Goal: Task Accomplishment & Management: Complete application form

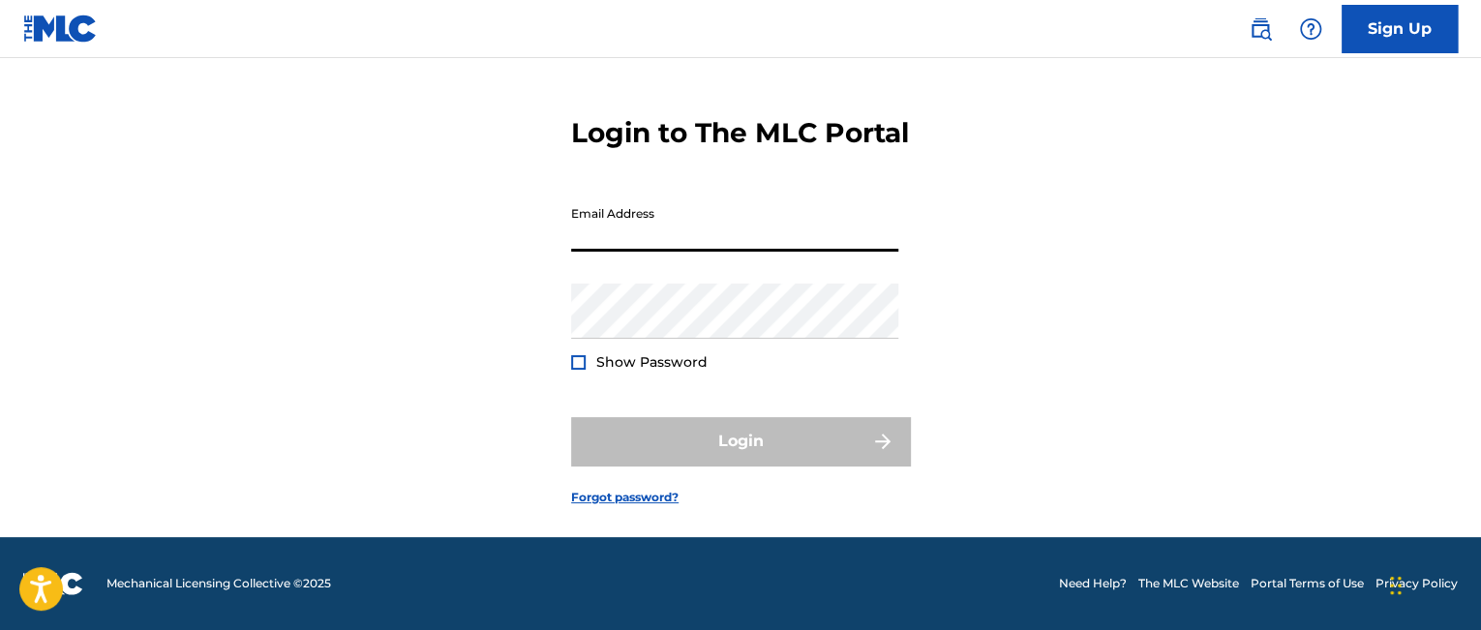
scroll to position [85, 0]
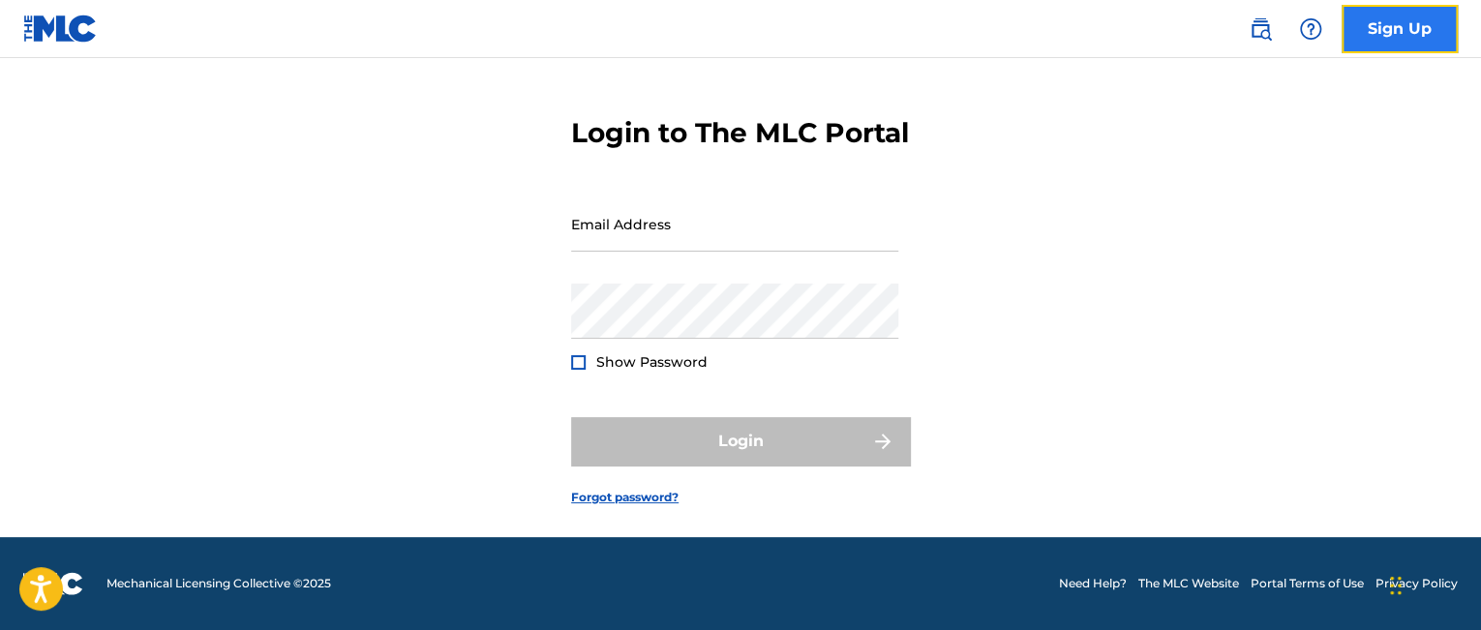
click at [1408, 18] on link "Sign Up" at bounding box center [1399, 29] width 116 height 48
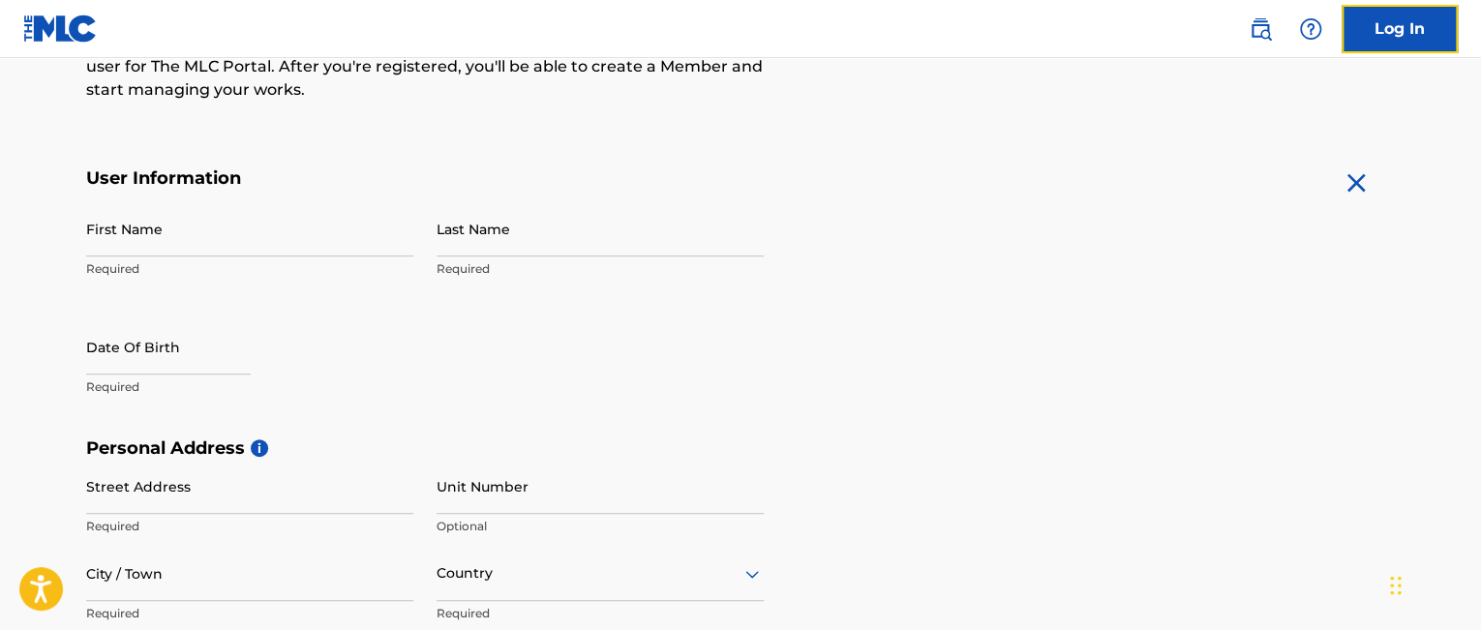
scroll to position [290, 0]
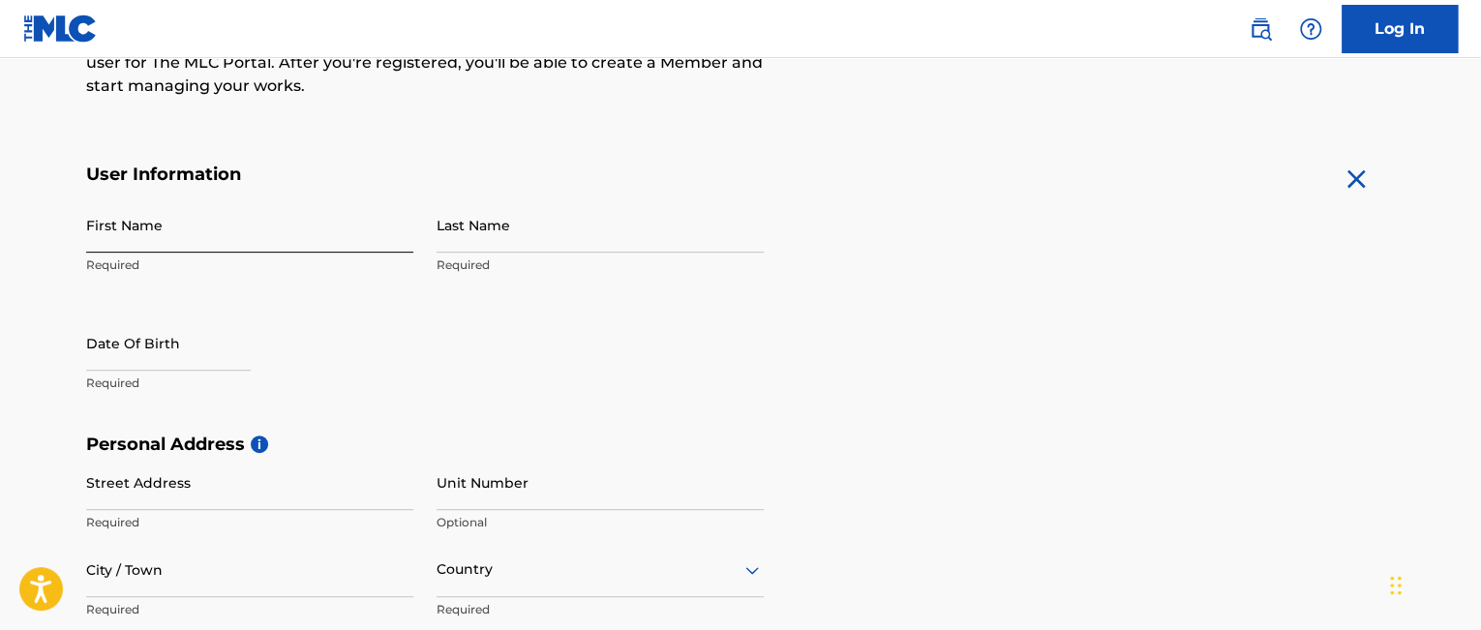
drag, startPoint x: 140, startPoint y: 230, endPoint x: 135, endPoint y: 216, distance: 15.6
click at [140, 230] on input "First Name" at bounding box center [249, 224] width 327 height 55
type input "Tyriese"
type input "[PERSON_NAME]"
select select "9"
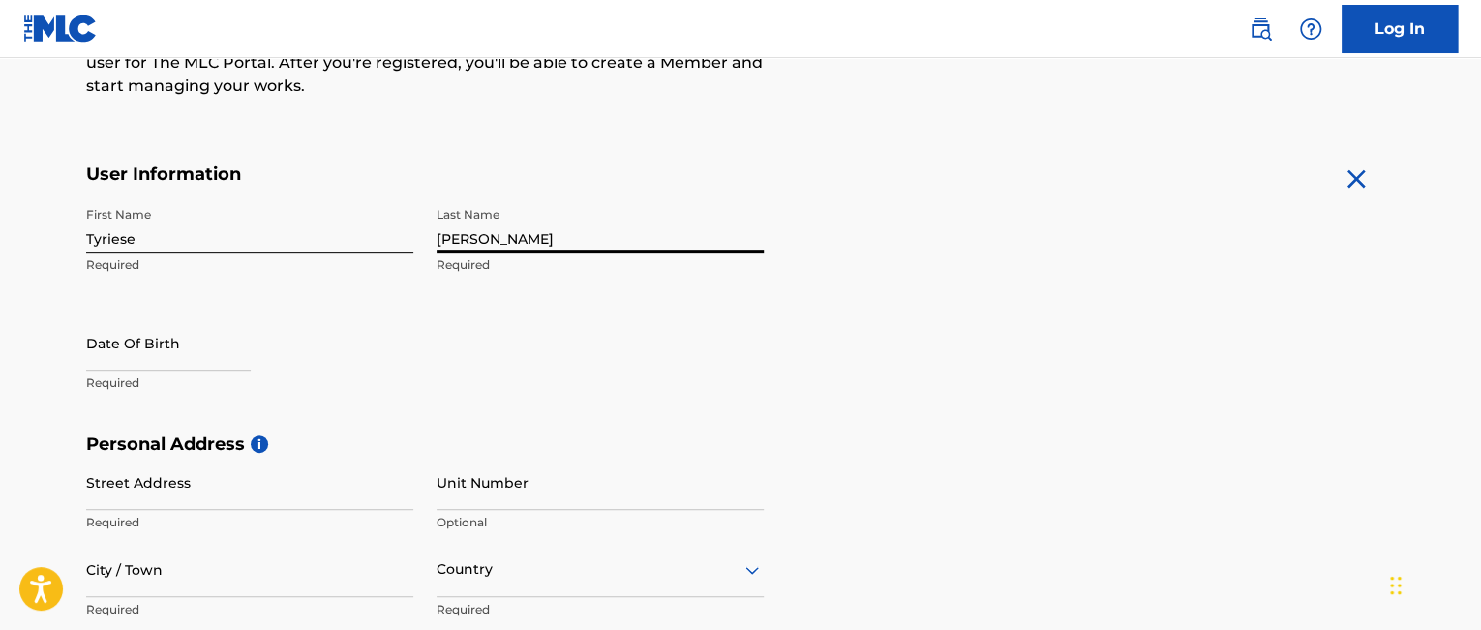
select select "2025"
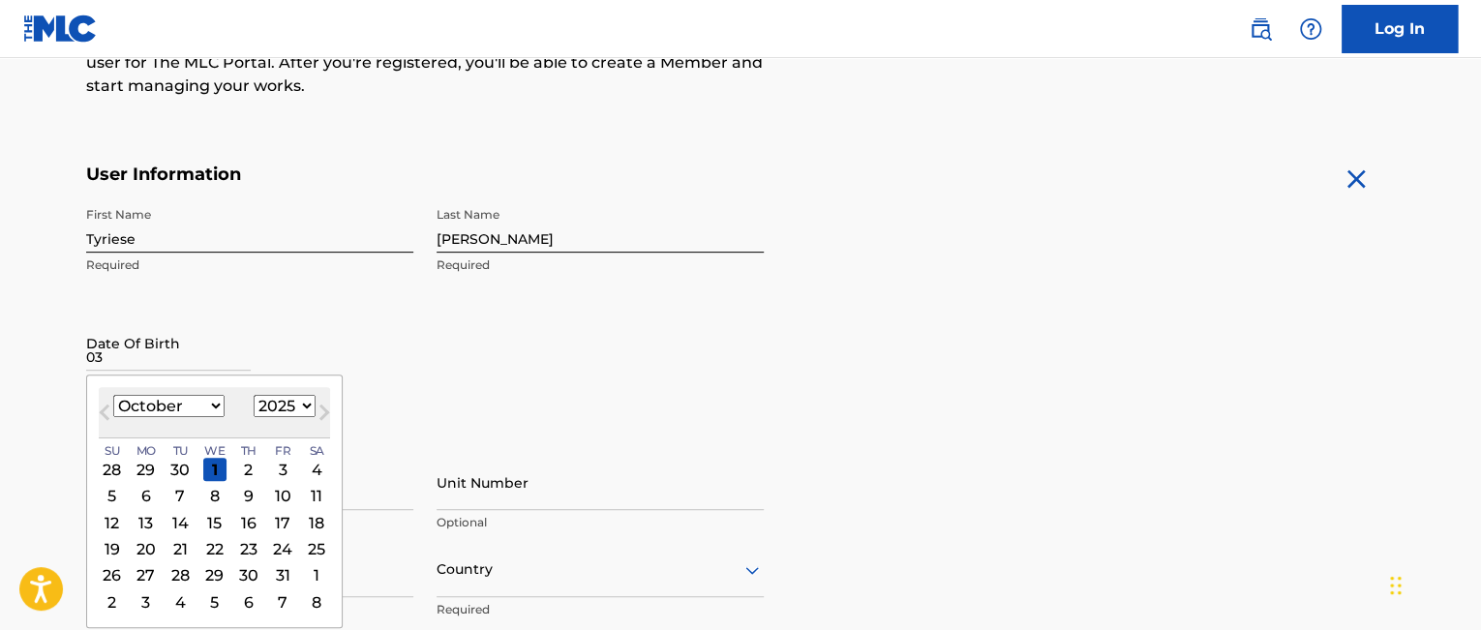
type input "0"
click at [158, 413] on select "January February March April May June July August September October November De…" at bounding box center [168, 406] width 111 height 22
select select "2"
click at [113, 395] on select "January February March April May June July August September October November De…" at bounding box center [168, 406] width 111 height 22
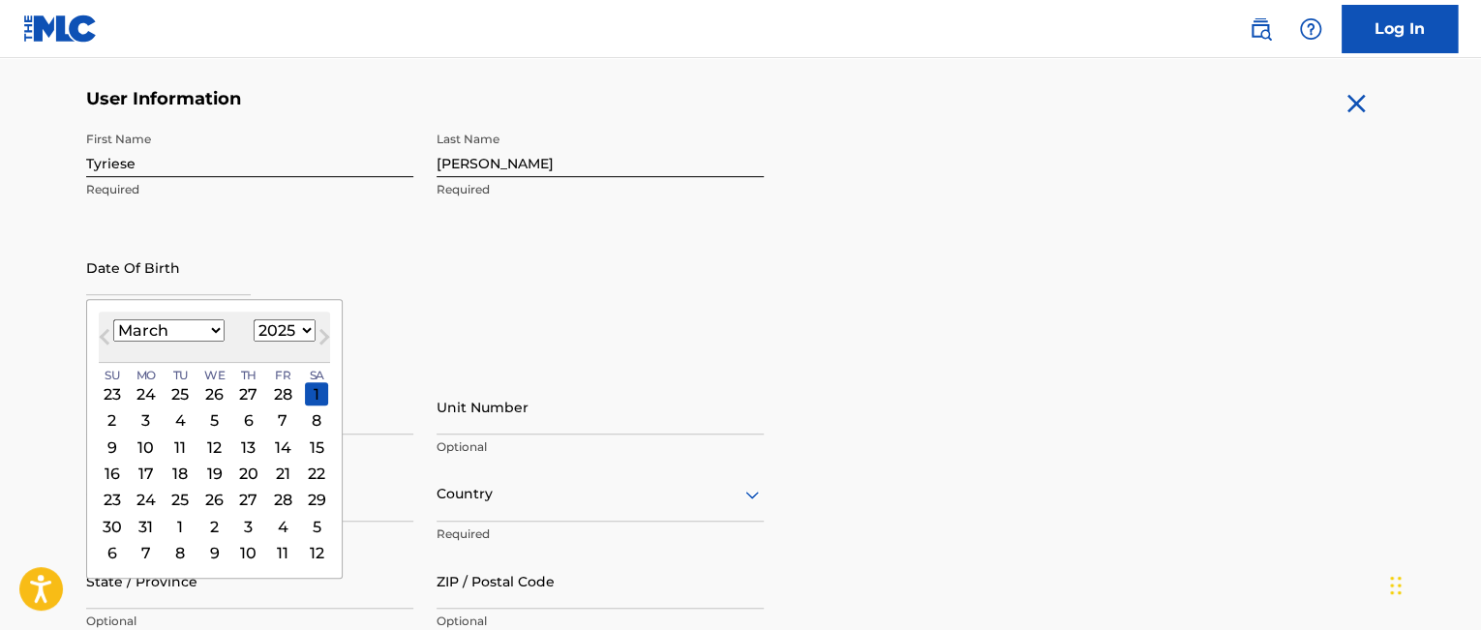
scroll to position [387, 0]
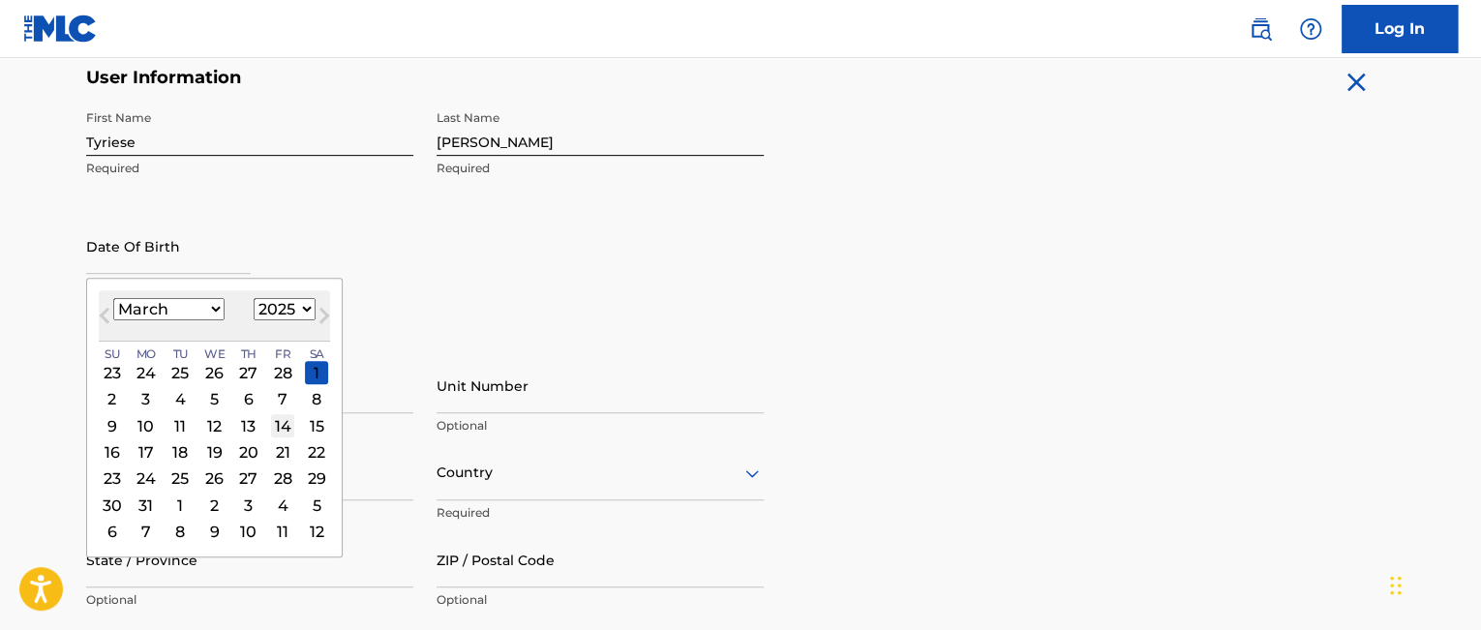
click at [283, 425] on div "14" at bounding box center [282, 425] width 23 height 23
type input "[DATE]"
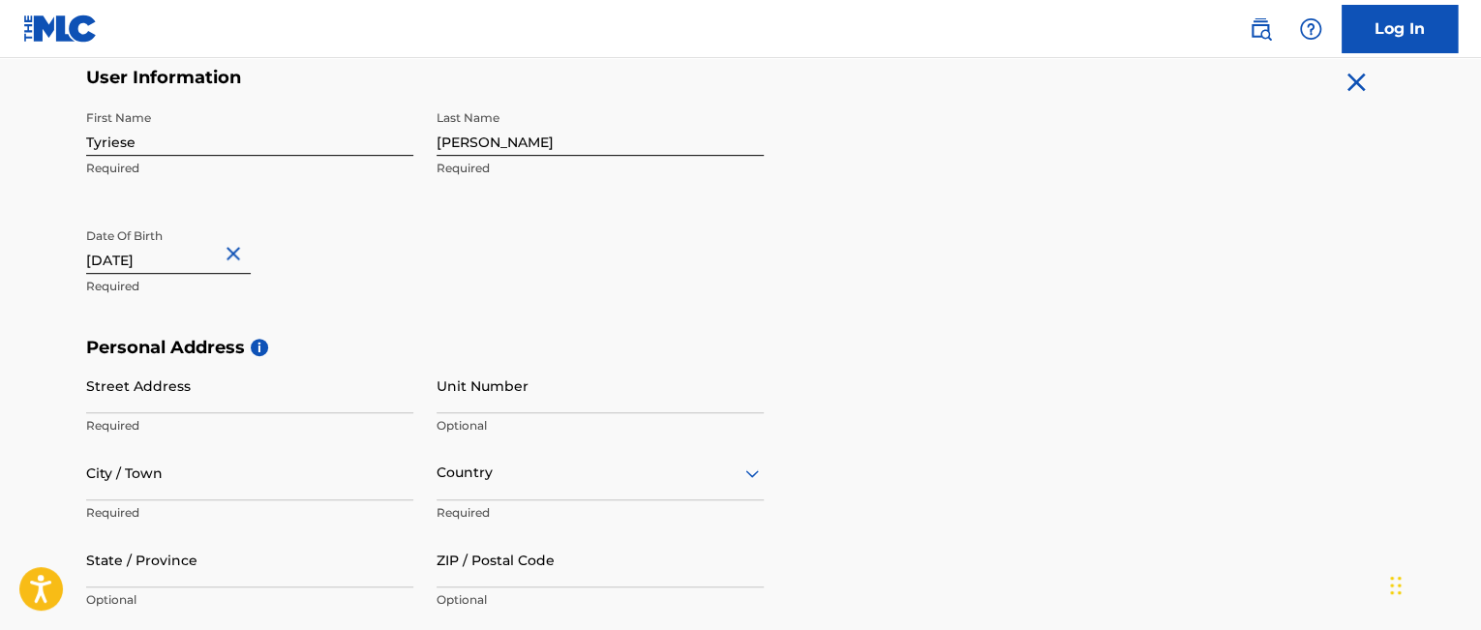
click at [205, 255] on input "[DATE]" at bounding box center [168, 246] width 165 height 55
select select "2"
select select "2025"
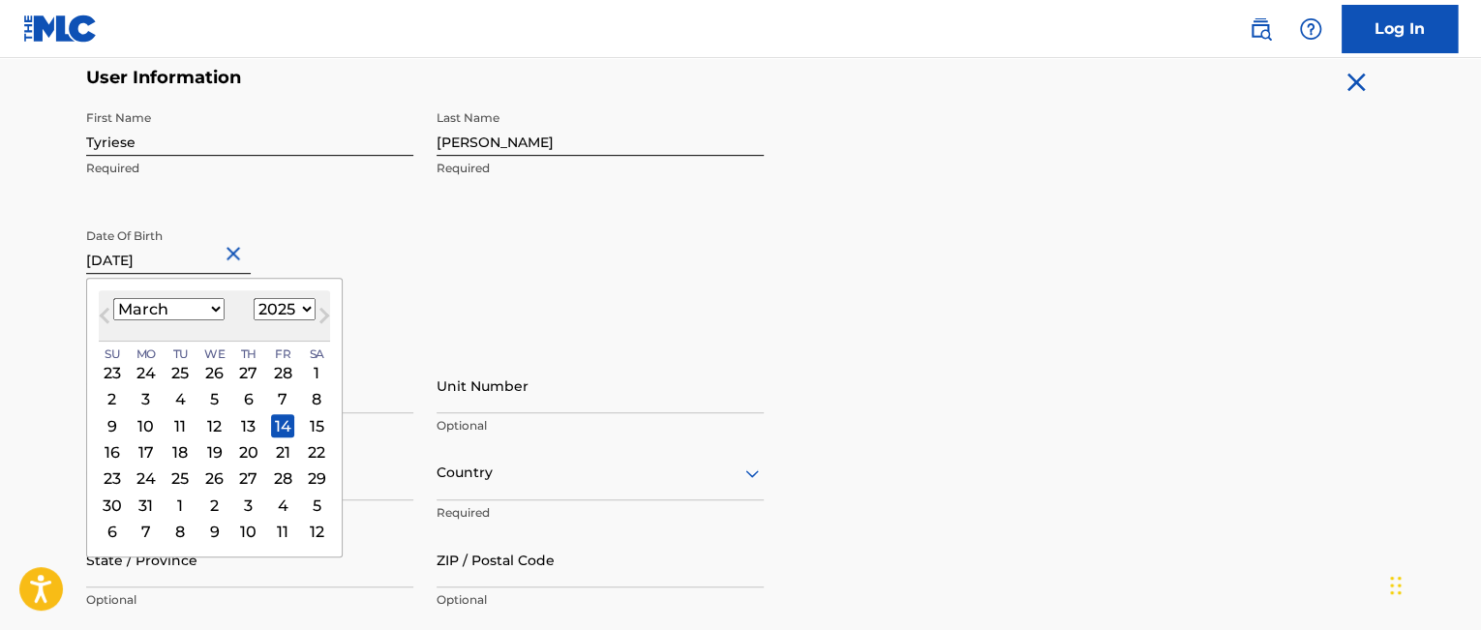
type input "[DATE]"
click at [283, 309] on select "1899 1900 1901 1902 1903 1904 1905 1906 1907 1908 1909 1910 1911 1912 1913 1914…" at bounding box center [285, 309] width 62 height 22
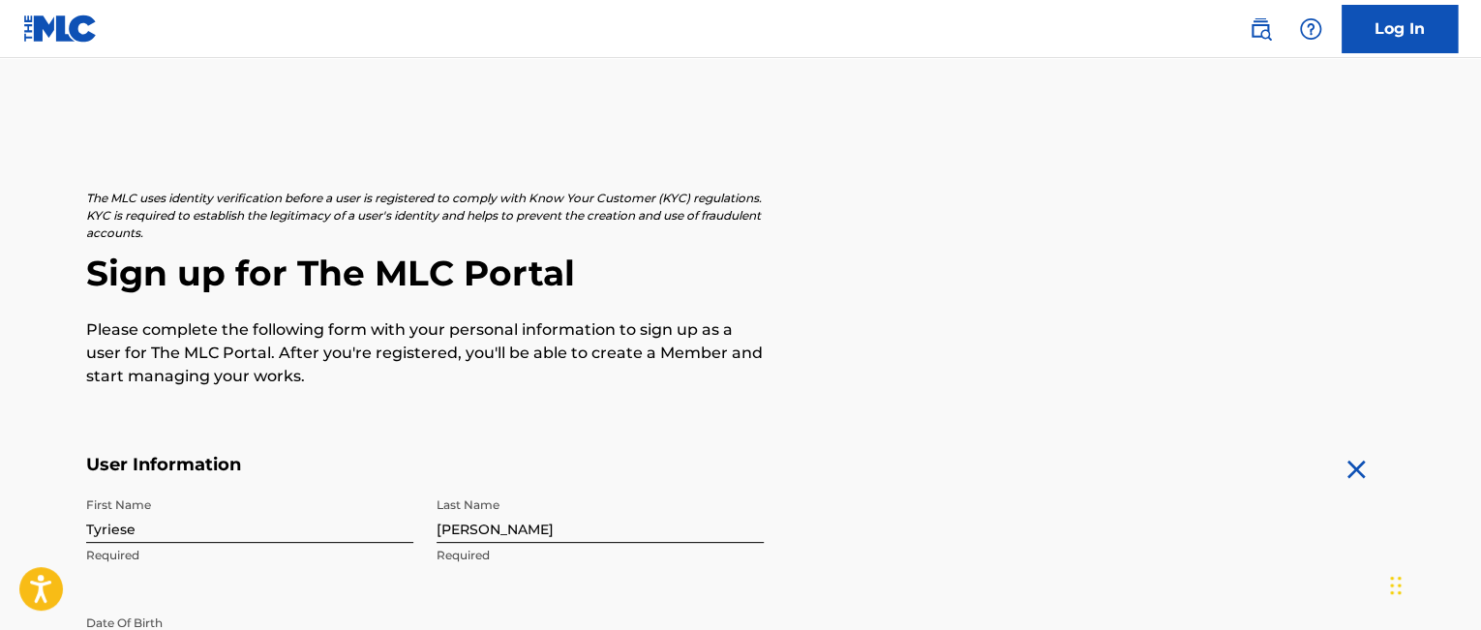
scroll to position [290, 0]
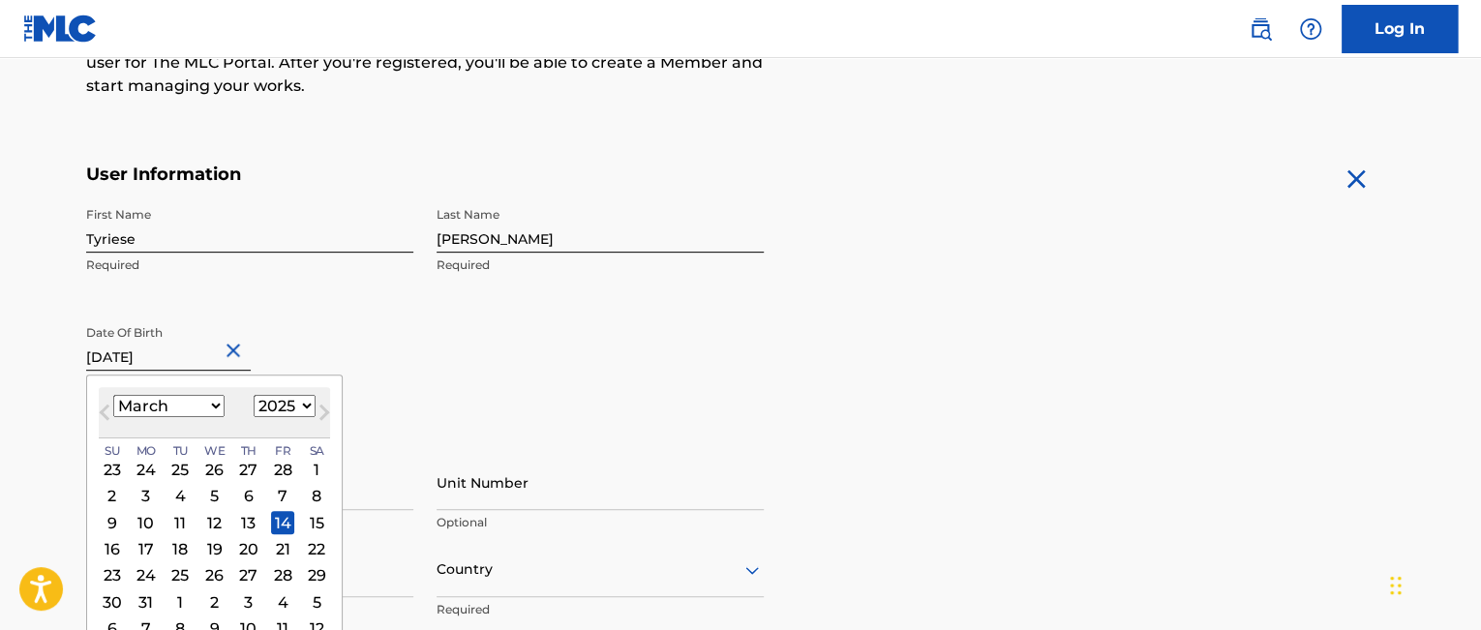
click at [294, 405] on select "1899 1900 1901 1902 1903 1904 1905 1906 1907 1908 1909 1910 1911 1912 1913 1914…" at bounding box center [285, 406] width 62 height 22
select select "1977"
click at [254, 395] on select "1899 1900 1901 1902 1903 1904 1905 1906 1907 1908 1909 1910 1911 1912 1913 1914…" at bounding box center [285, 406] width 62 height 22
click at [492, 367] on div "First Name Tyriese Required Last Name [PERSON_NAME] Date Of Birth [DEMOGRAPHIC_…" at bounding box center [424, 315] width 677 height 236
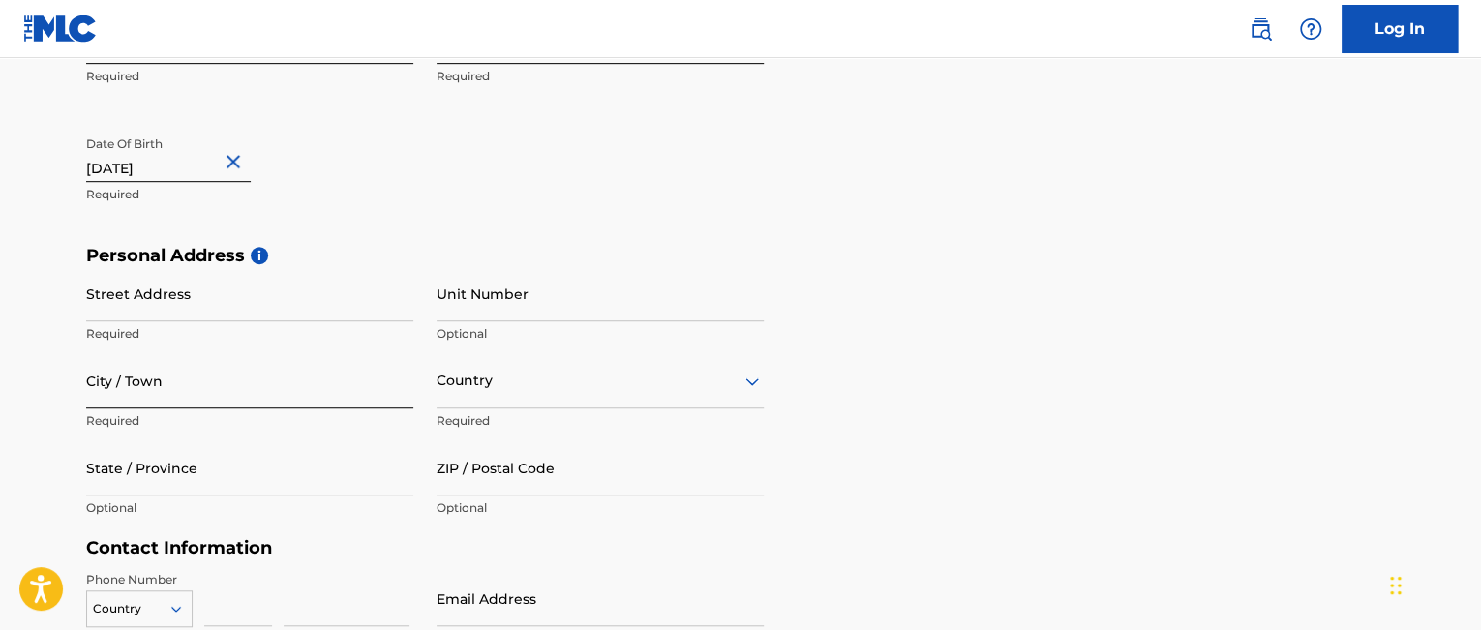
scroll to position [484, 0]
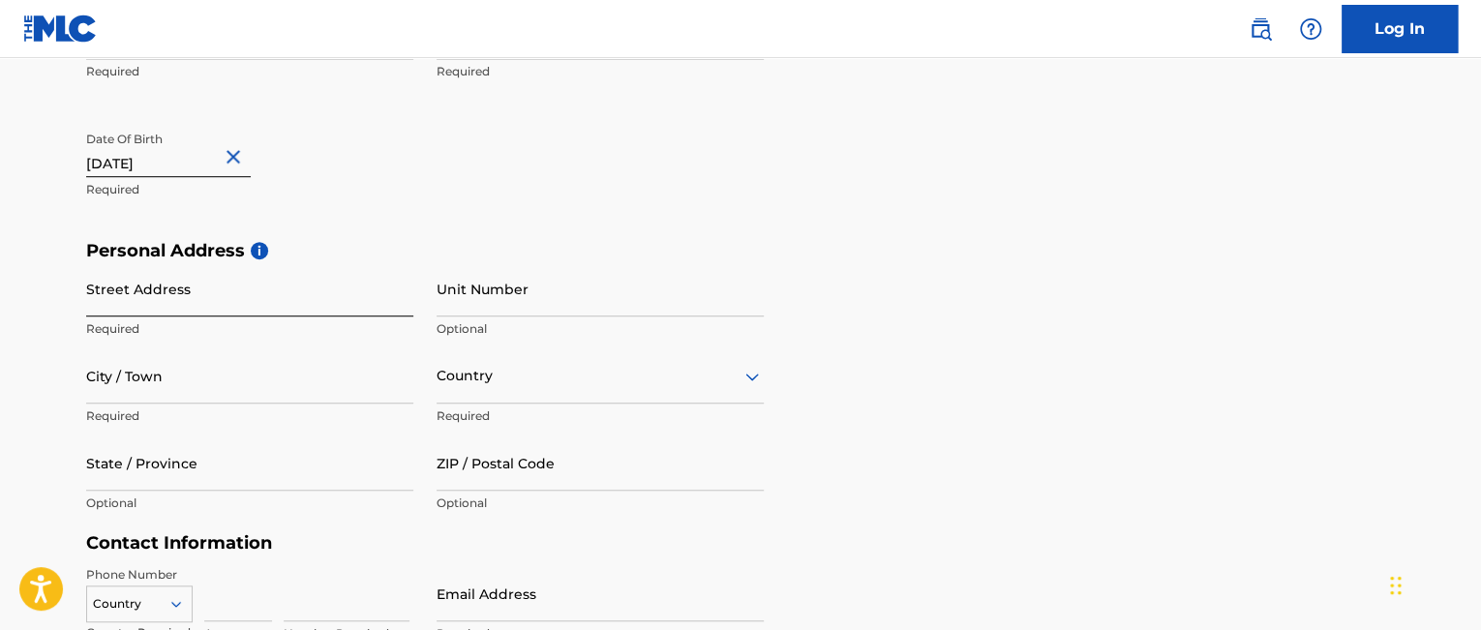
click at [217, 295] on input "Street Address" at bounding box center [249, 288] width 327 height 55
type input "[STREET_ADDRESS]"
type input "1408"
type input "[GEOGRAPHIC_DATA]"
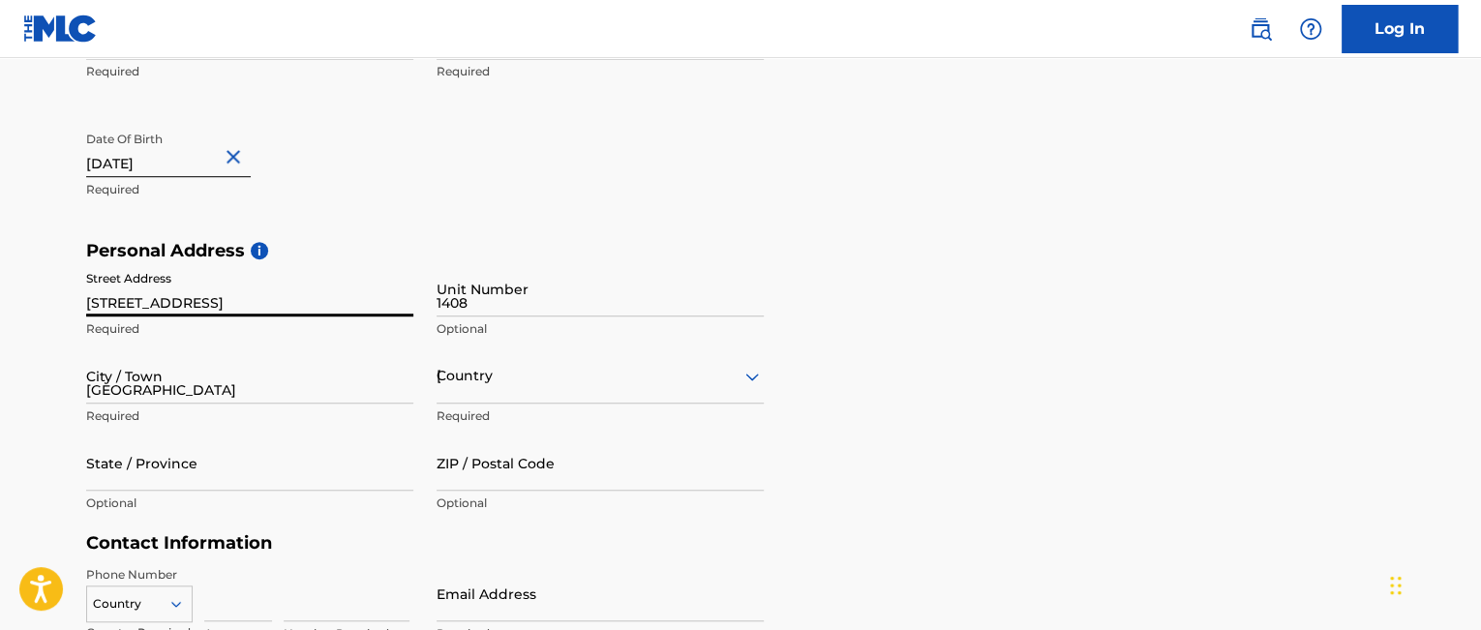
type input "[US_STATE]"
type input "71118"
type input "318"
type input "5739853"
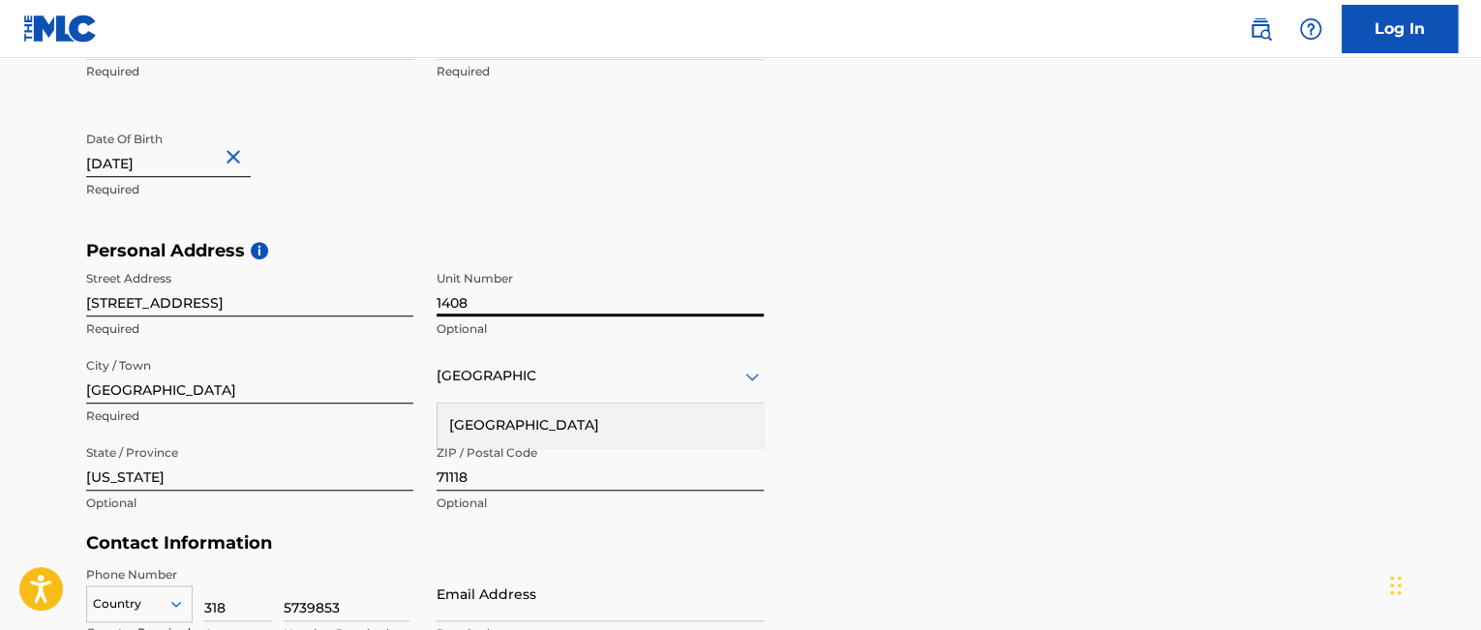
drag, startPoint x: 490, startPoint y: 304, endPoint x: 393, endPoint y: 285, distance: 98.5
click at [393, 285] on div "Street Address [STREET_ADDRESS] Required State / Province [US_STATE] Optional Z…" at bounding box center [424, 391] width 677 height 261
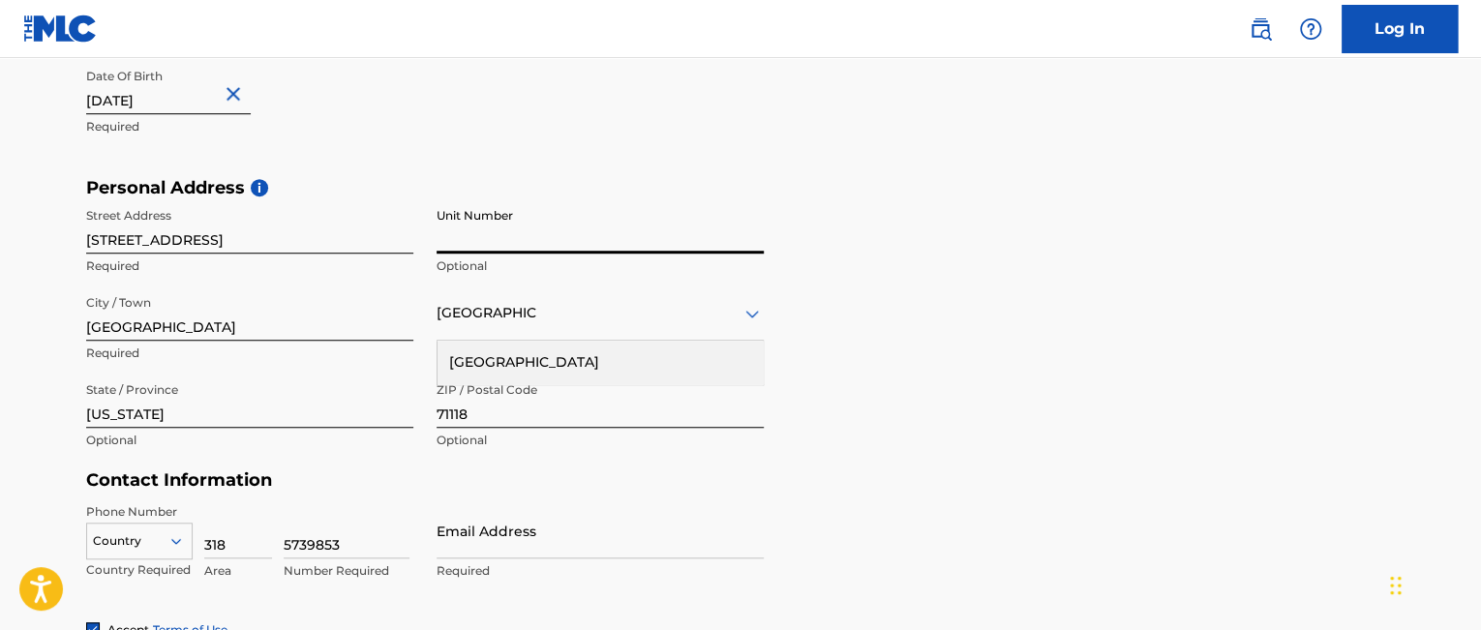
scroll to position [581, 0]
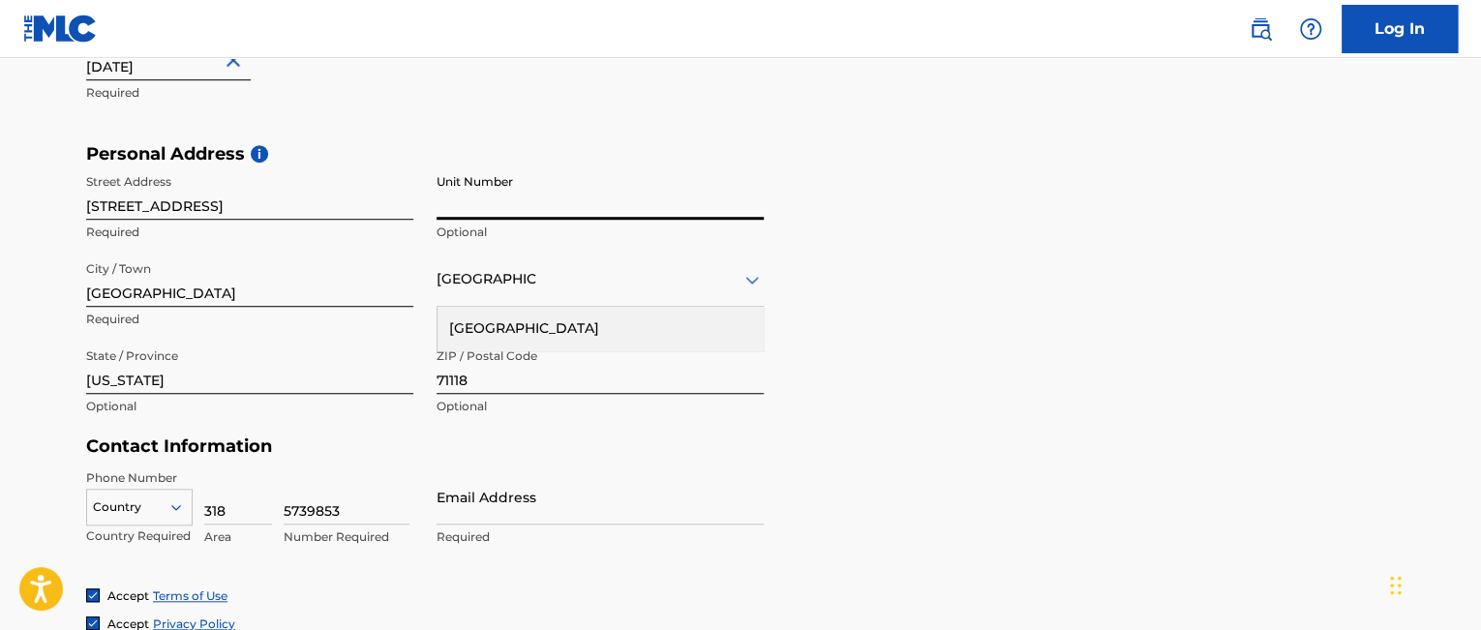
click at [472, 322] on div "[GEOGRAPHIC_DATA]" at bounding box center [599, 329] width 325 height 44
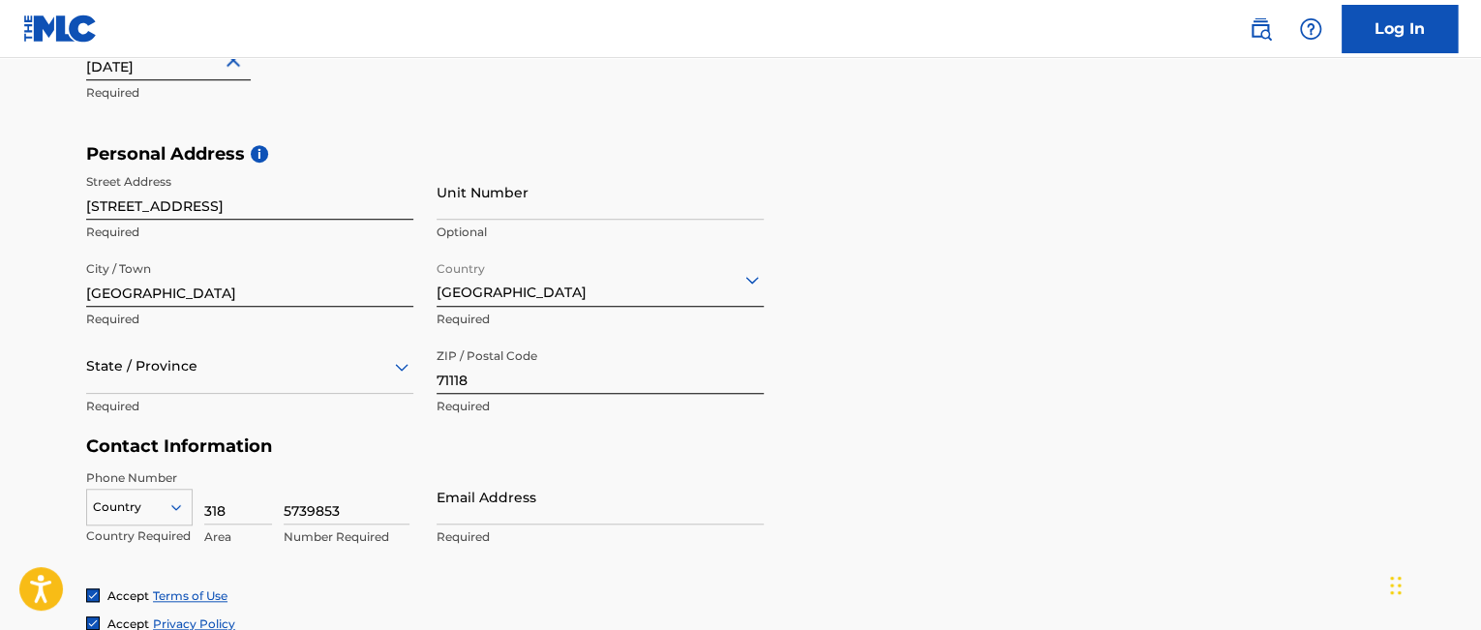
click at [195, 375] on div "State / Province" at bounding box center [249, 366] width 327 height 55
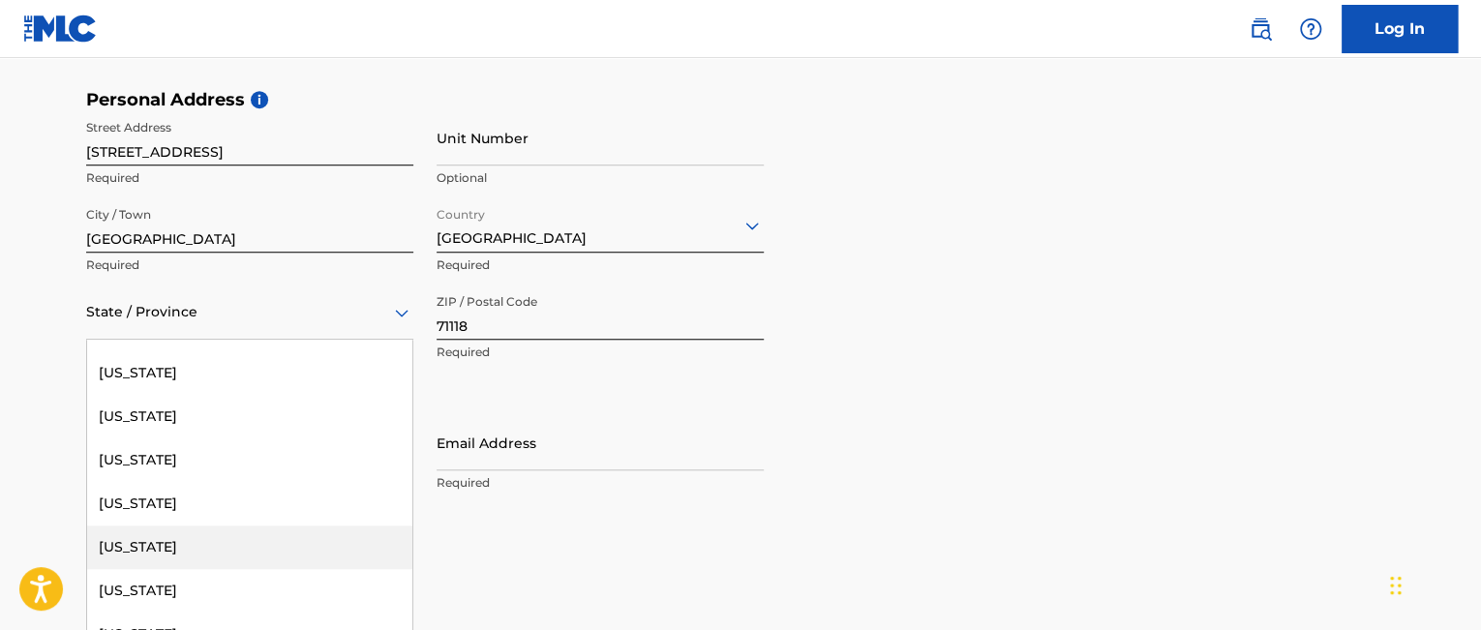
scroll to position [774, 0]
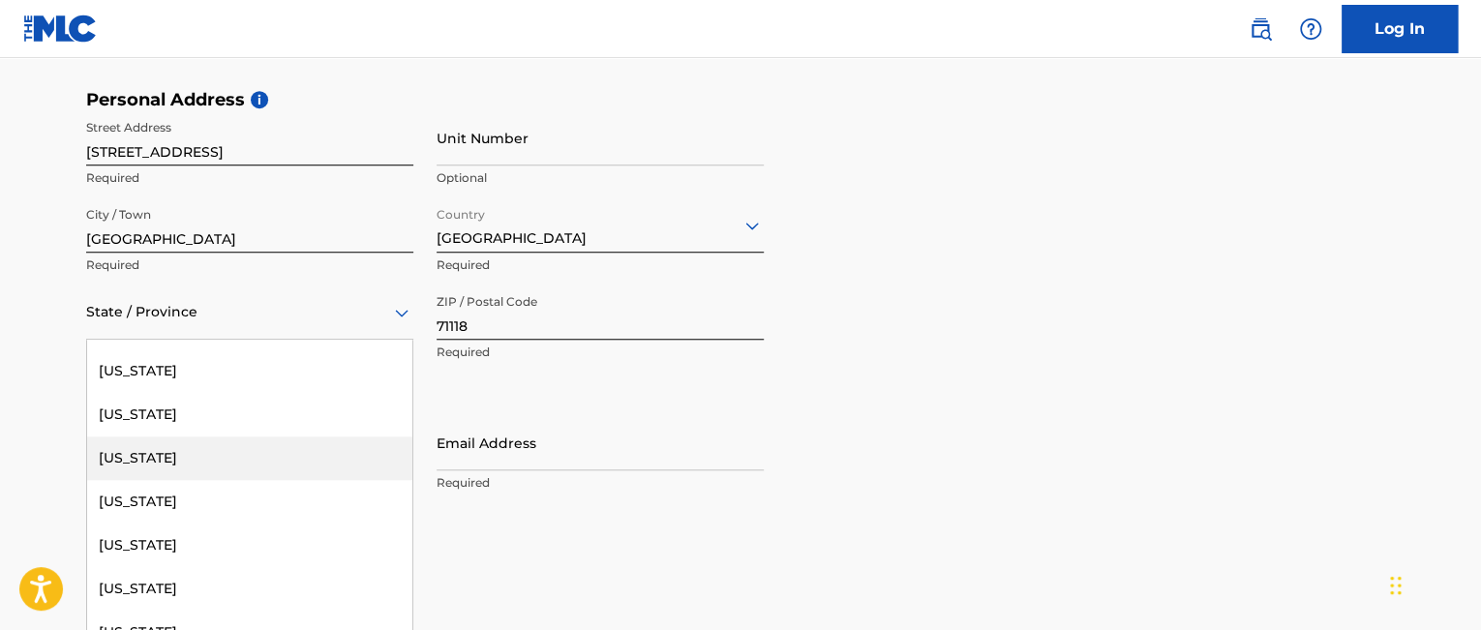
click at [122, 461] on div "[US_STATE]" at bounding box center [249, 458] width 325 height 44
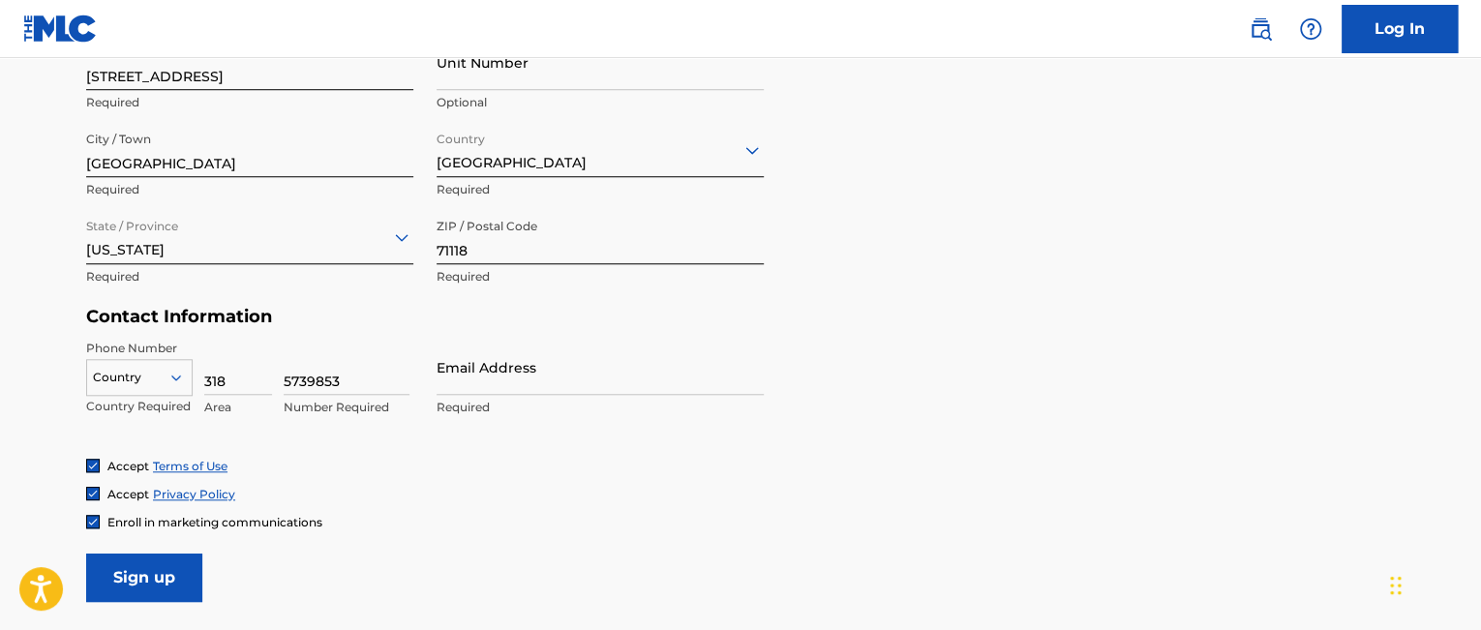
scroll to position [732, 0]
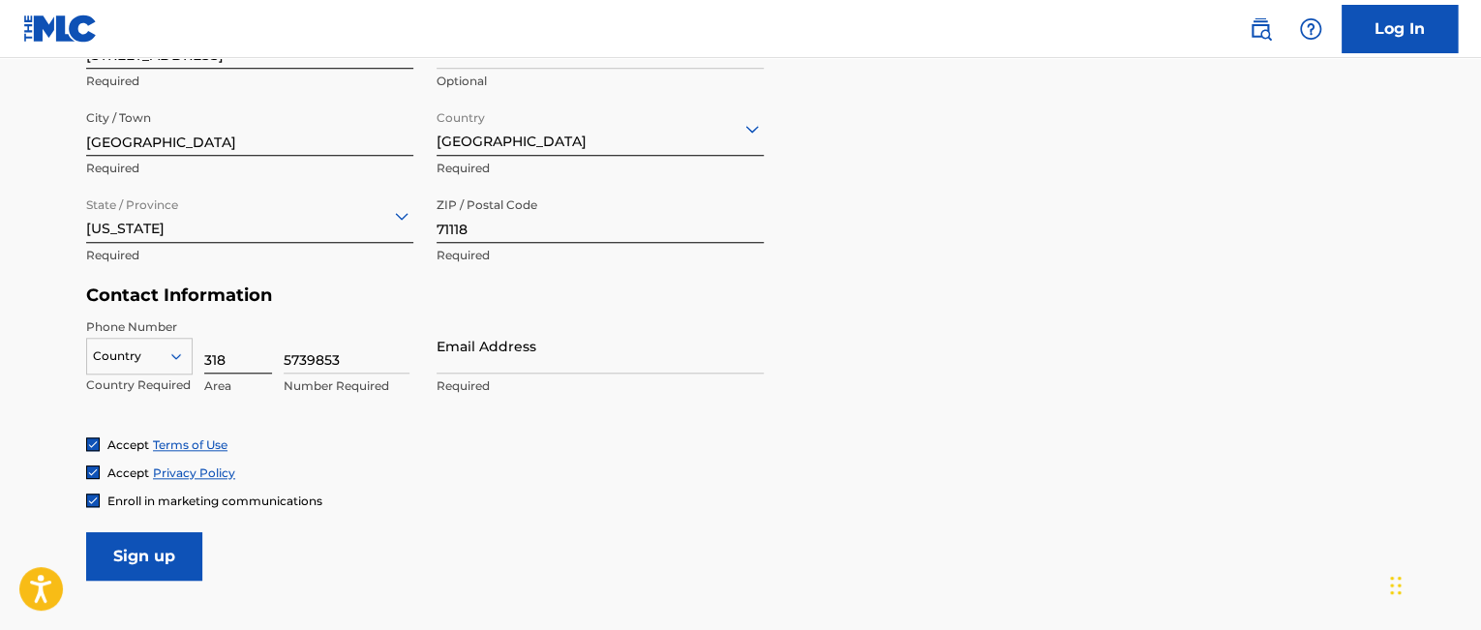
click at [225, 359] on input "318" at bounding box center [238, 345] width 68 height 55
type input "832"
click at [499, 354] on input "Email Address" at bounding box center [599, 345] width 327 height 55
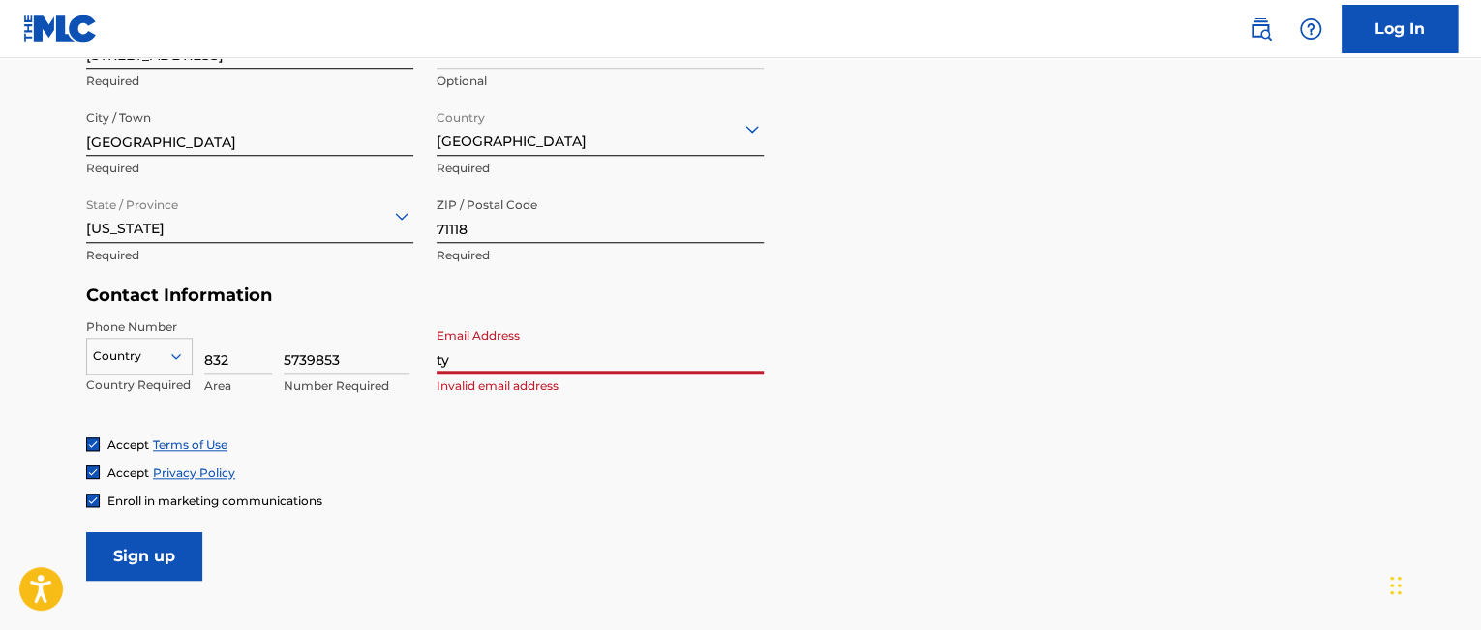
type input "[EMAIL_ADDRESS][DOMAIN_NAME]"
type input "1408"
type input "[GEOGRAPHIC_DATA]"
type input "[US_STATE]"
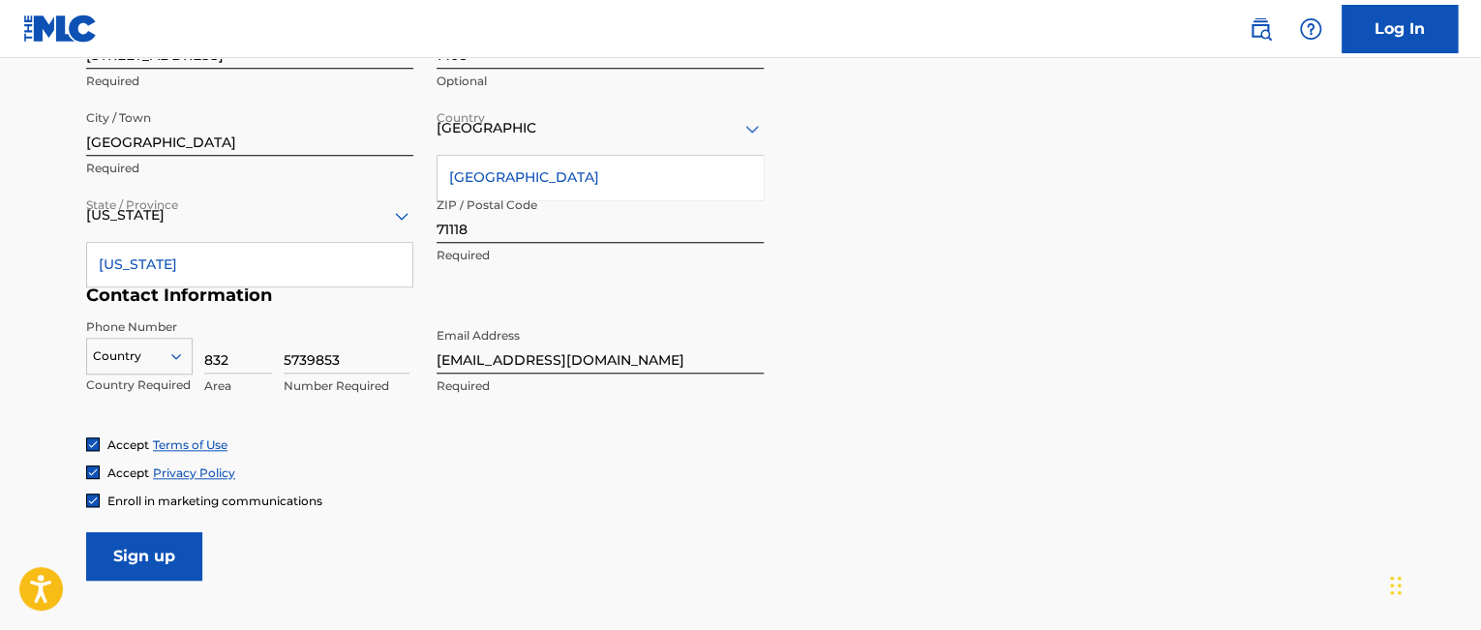
click at [679, 495] on div "Enroll in marketing communications" at bounding box center [740, 501] width 1308 height 16
drag, startPoint x: 383, startPoint y: 352, endPoint x: 269, endPoint y: 343, distance: 114.6
click at [265, 344] on div "Country Country Required 832 Area 5739853 Number Required" at bounding box center [249, 361] width 327 height 87
click at [941, 379] on form "User Information First Name Tyriese Required Last Name [PERSON_NAME] Required D…" at bounding box center [740, 151] width 1308 height 858
drag, startPoint x: 348, startPoint y: 356, endPoint x: 232, endPoint y: 338, distance: 117.6
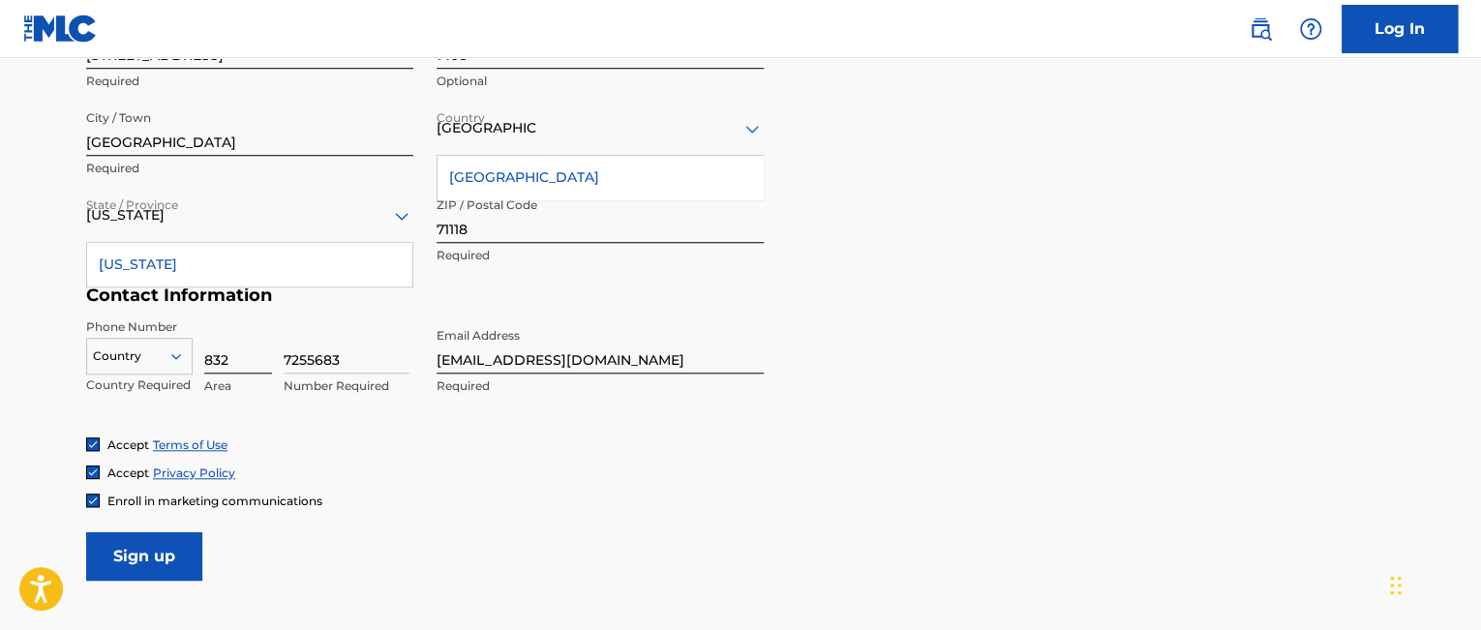
click at [232, 338] on div "Country Country Required 832 Area 7255683 Number Required" at bounding box center [249, 361] width 327 height 87
click at [306, 362] on input "7255683" at bounding box center [347, 345] width 126 height 55
drag, startPoint x: 375, startPoint y: 354, endPoint x: 206, endPoint y: 344, distance: 169.7
click at [206, 344] on div "Country Country Required 832 Area 725-5683 Value must contain only numbers" at bounding box center [249, 361] width 327 height 87
type input "7255683"
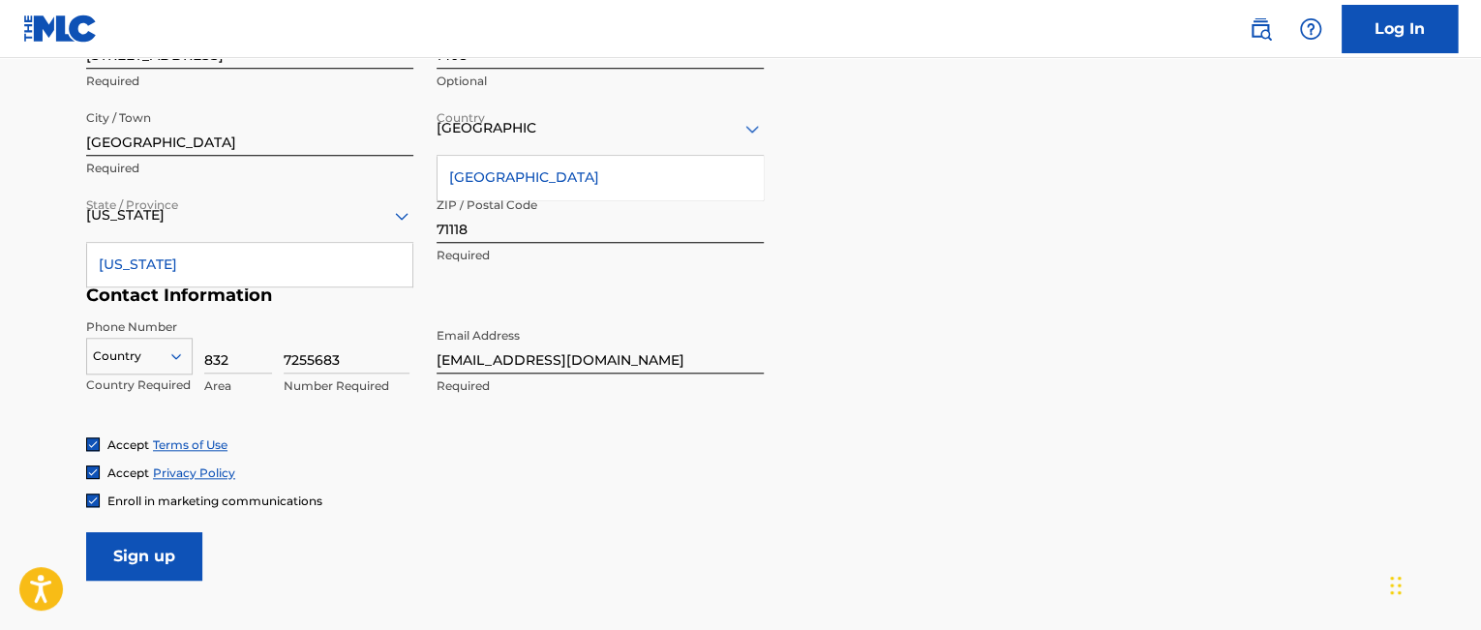
click at [1005, 311] on form "User Information First Name Tyriese Required Last Name [PERSON_NAME] Required D…" at bounding box center [740, 151] width 1308 height 858
click at [131, 550] on input "Sign up" at bounding box center [144, 556] width 116 height 48
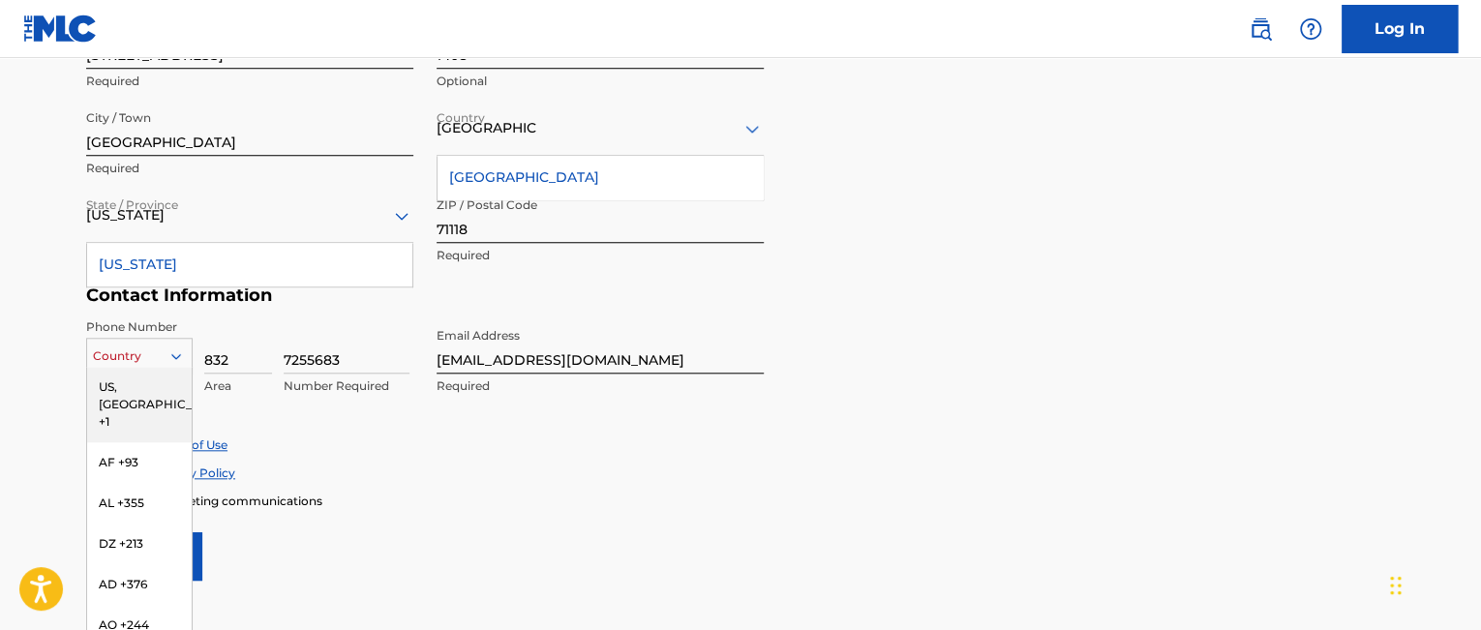
click at [163, 366] on div "216 results available. Use Up and Down to choose options, press Enter to select…" at bounding box center [139, 352] width 106 height 29
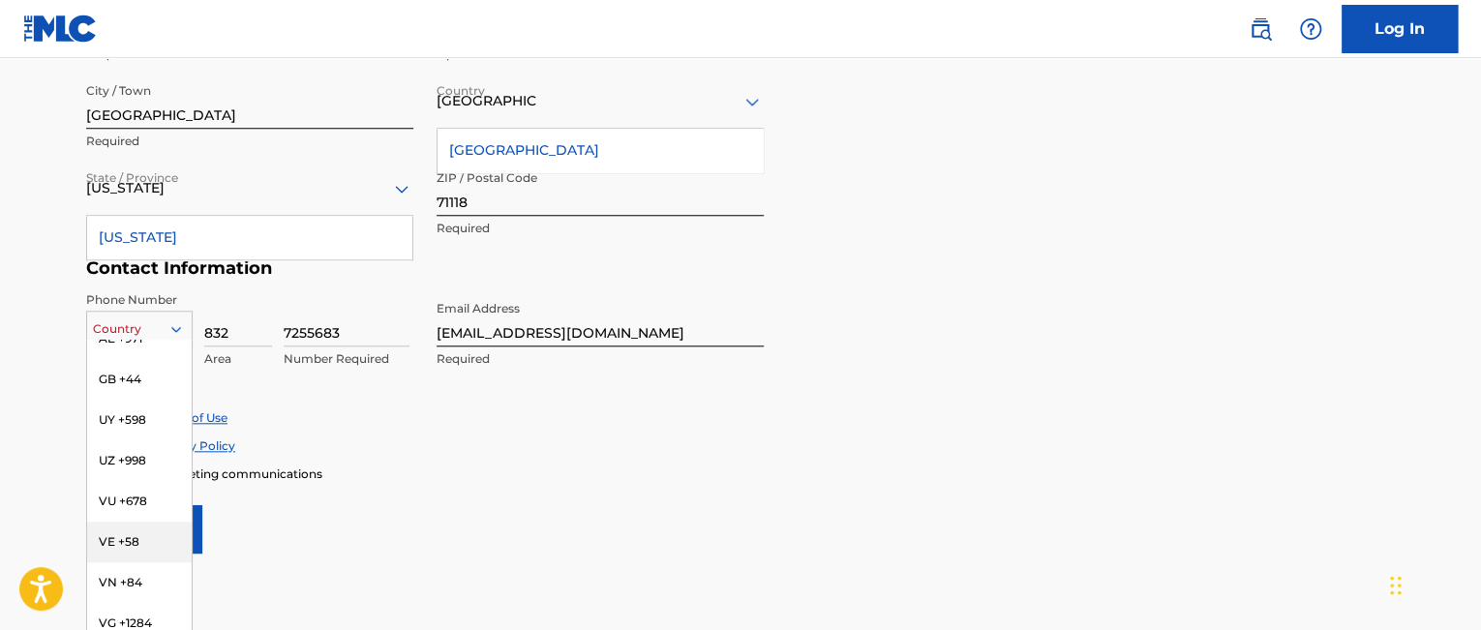
scroll to position [8057, 0]
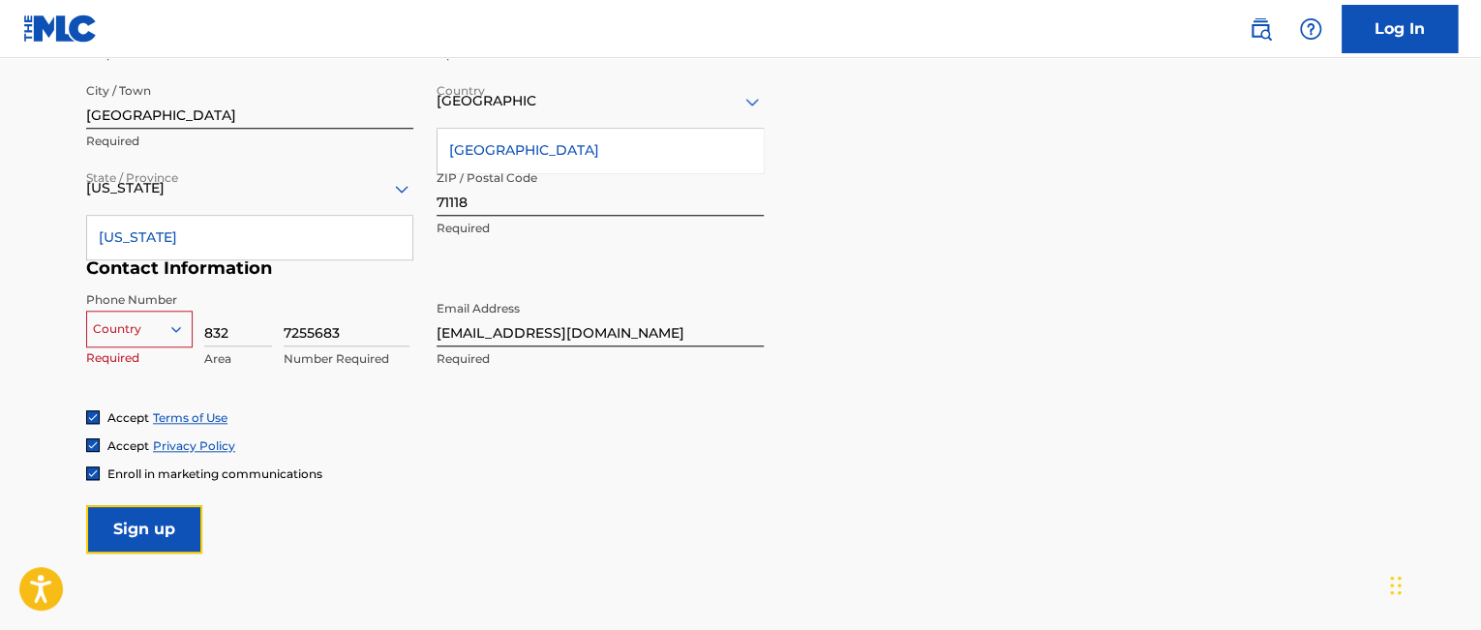
drag, startPoint x: 194, startPoint y: 525, endPoint x: 222, endPoint y: 364, distance: 163.1
click at [222, 364] on form "User Information First Name Tyriese Required Last Name [PERSON_NAME] Required D…" at bounding box center [740, 124] width 1308 height 858
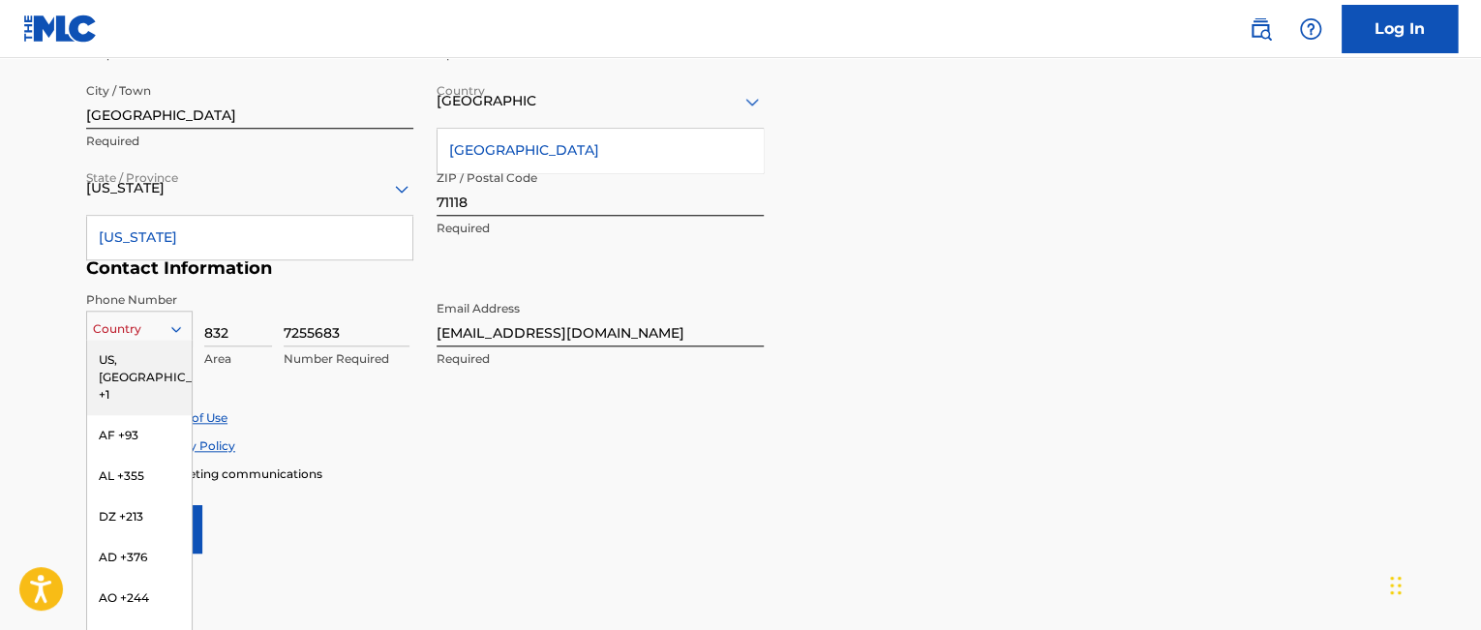
click at [182, 323] on icon at bounding box center [175, 328] width 17 height 17
click at [131, 344] on div "US, [GEOGRAPHIC_DATA] +1" at bounding box center [139, 377] width 105 height 75
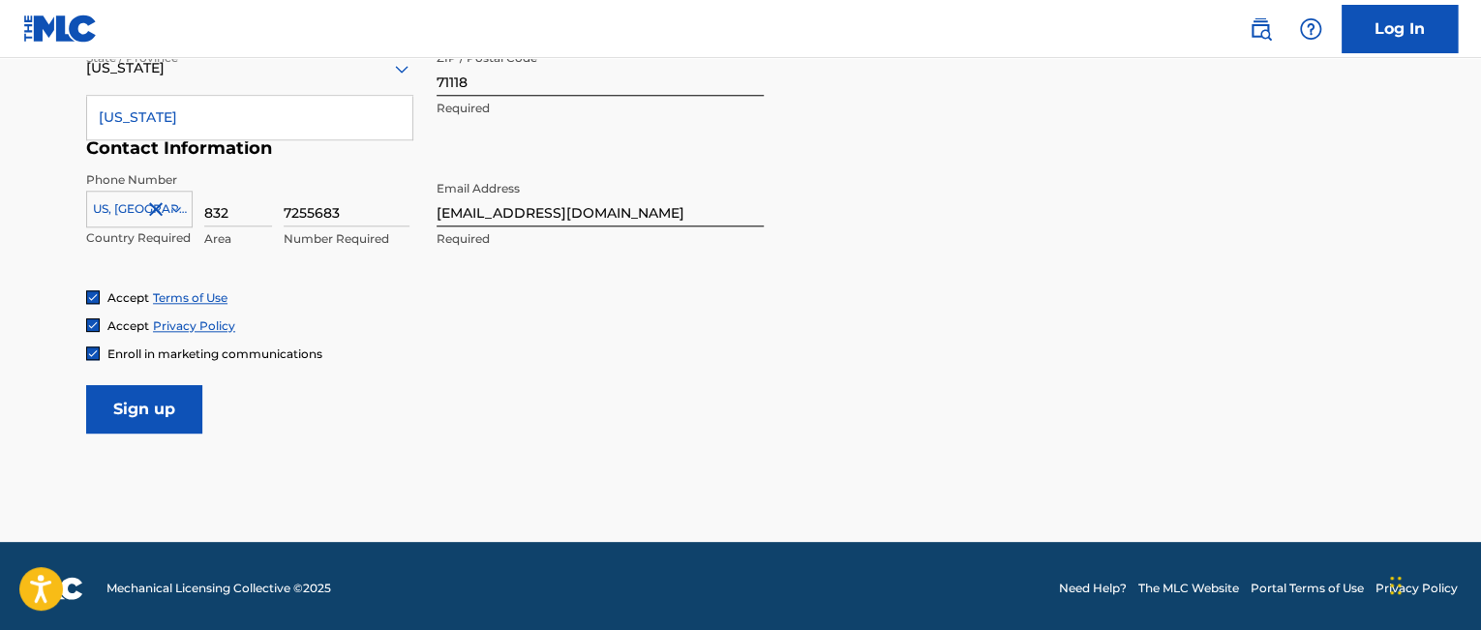
scroll to position [883, 0]
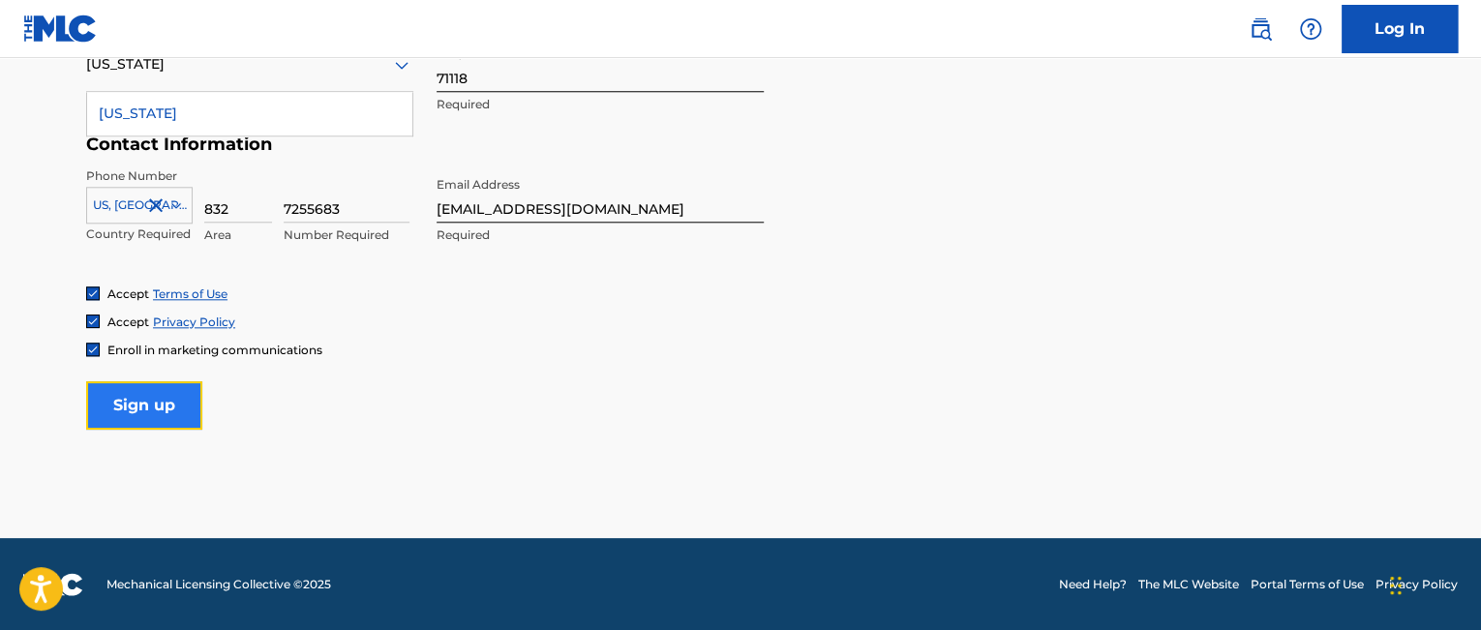
click at [141, 405] on input "Sign up" at bounding box center [144, 405] width 116 height 48
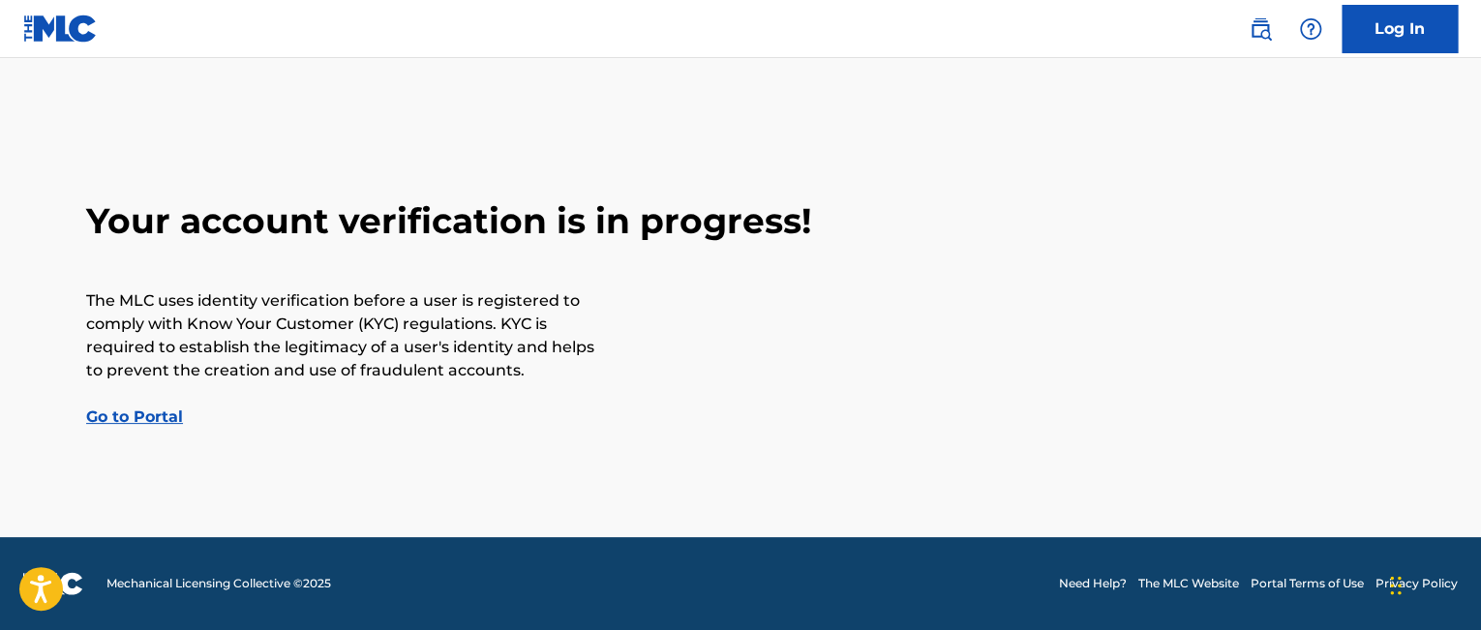
click at [143, 425] on link "Go to Portal" at bounding box center [134, 416] width 97 height 18
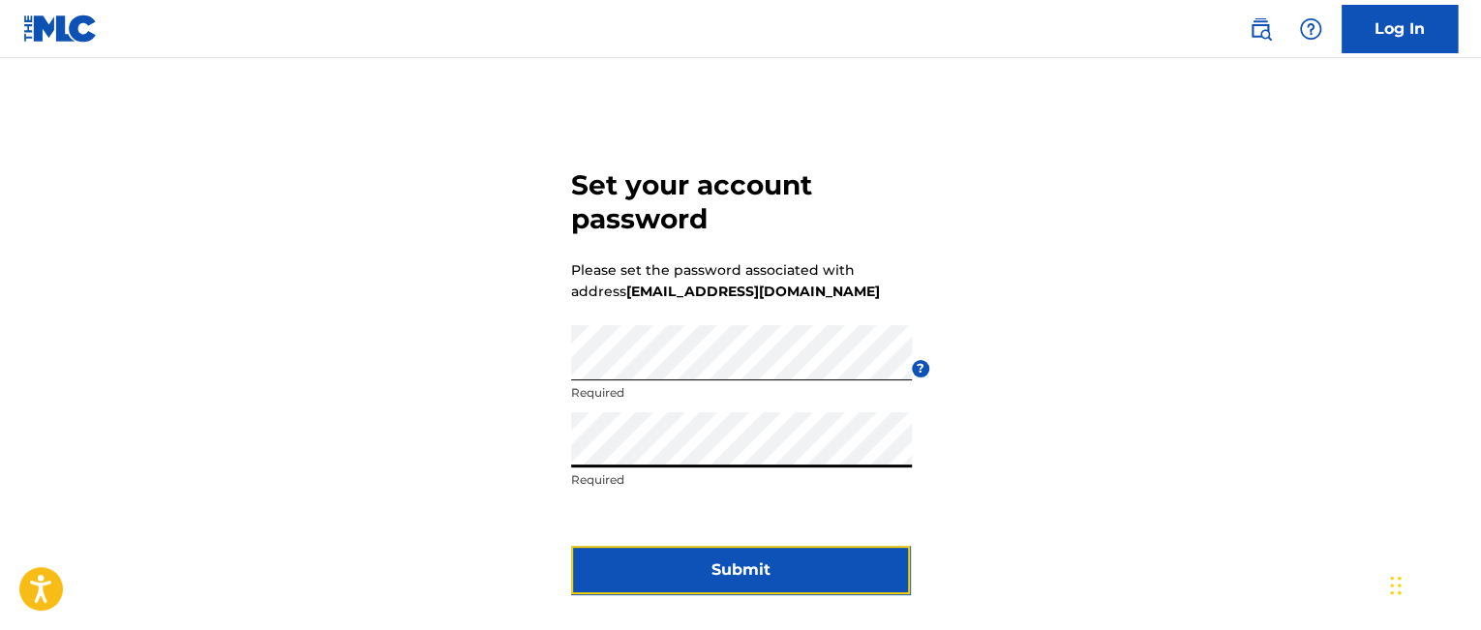
click at [631, 568] on button "Submit" at bounding box center [740, 570] width 339 height 48
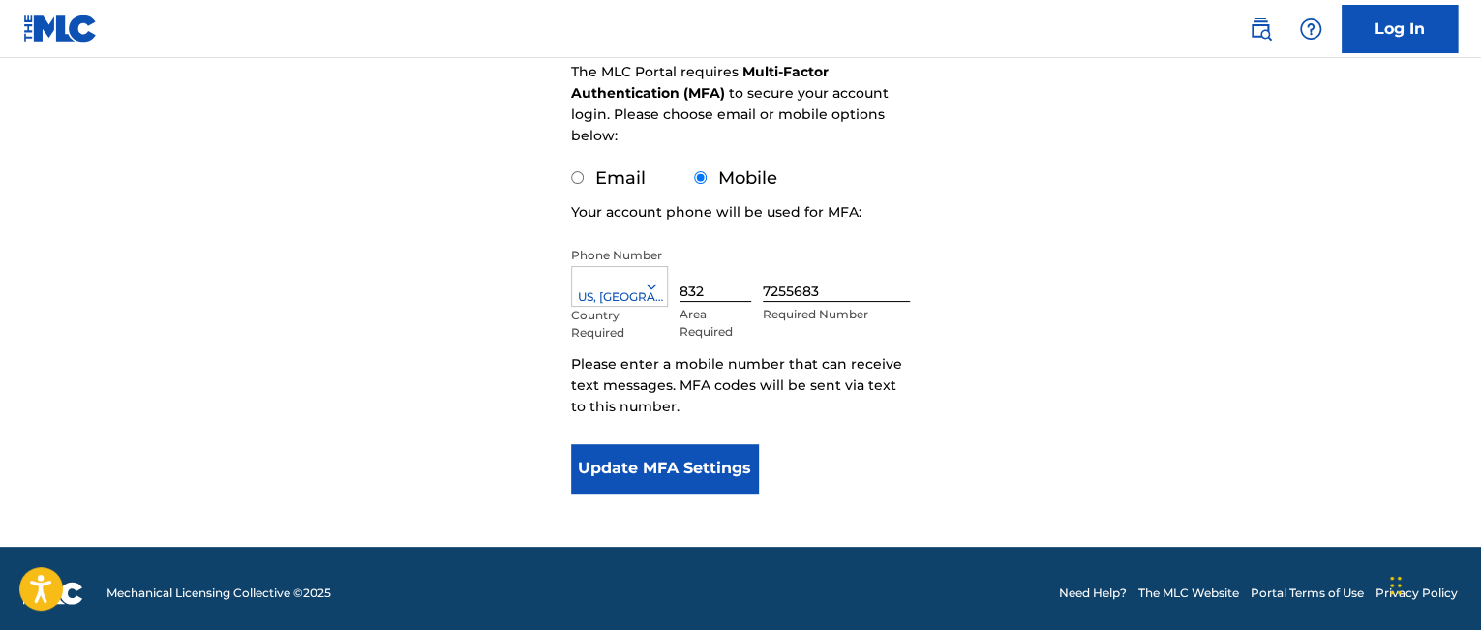
scroll to position [301, 0]
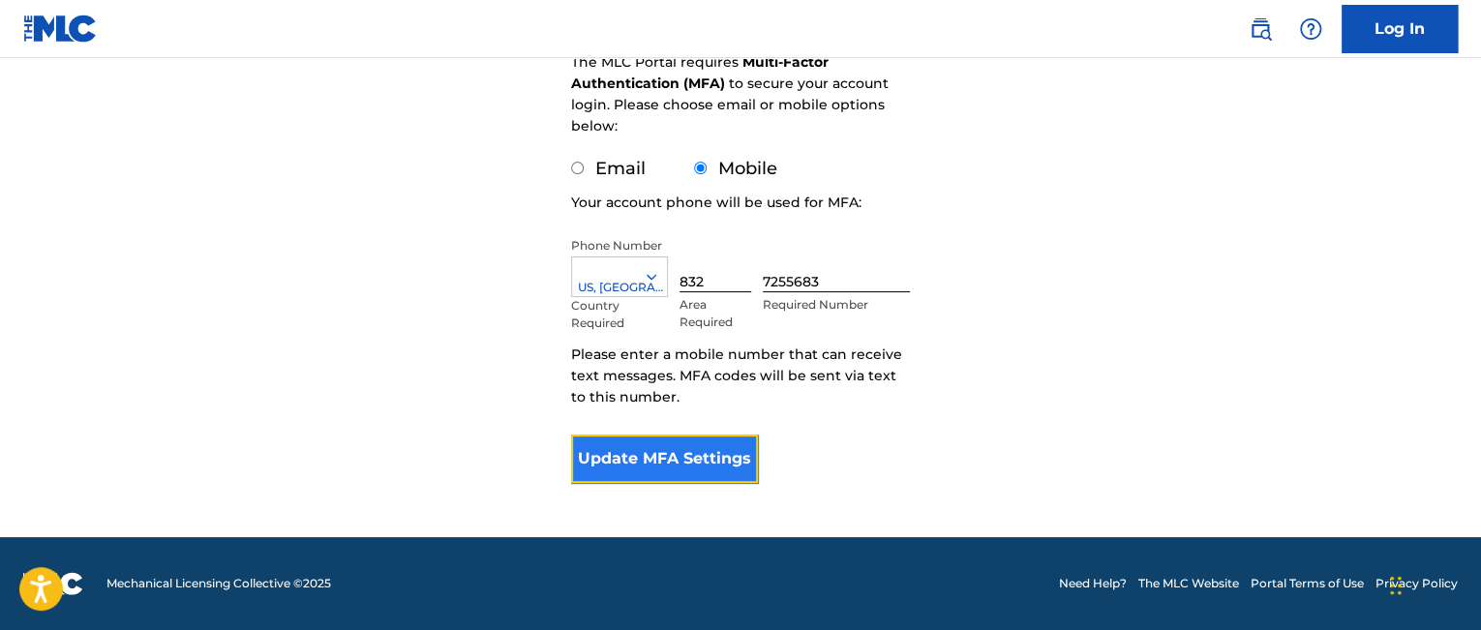
click at [662, 455] on button "Update MFA Settings" at bounding box center [664, 459] width 187 height 48
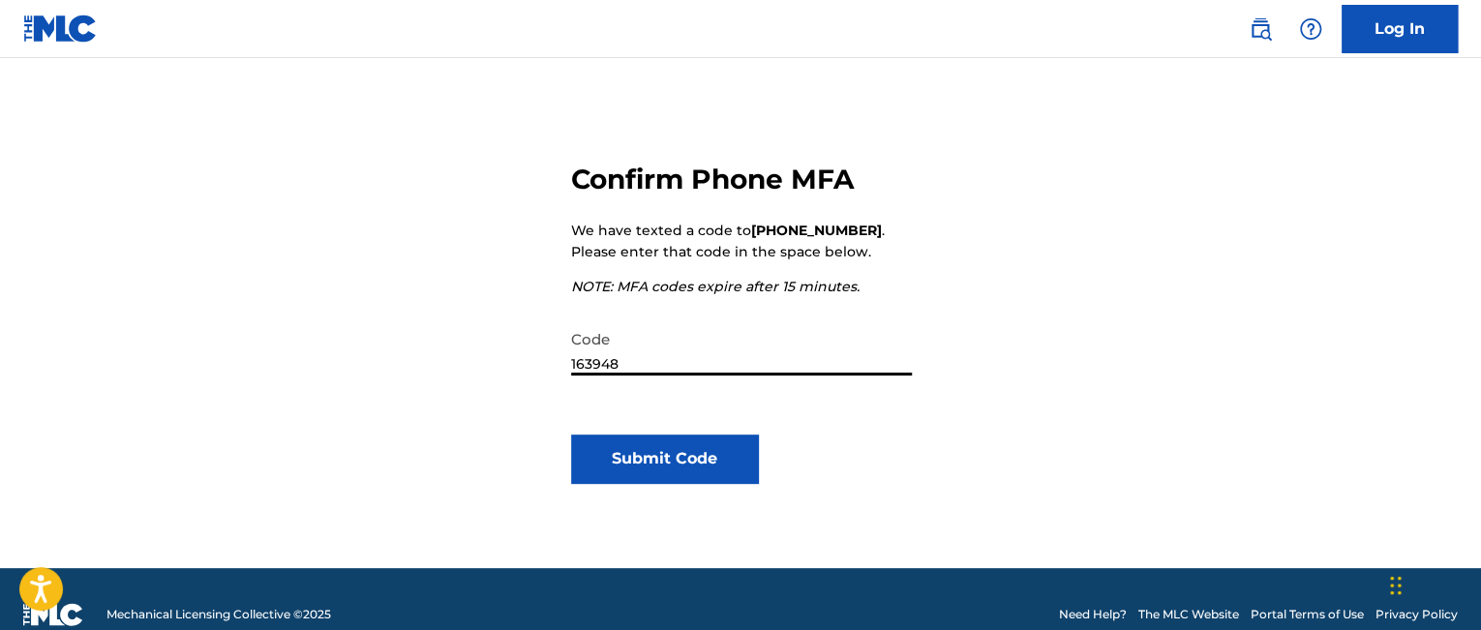
scroll to position [194, 0]
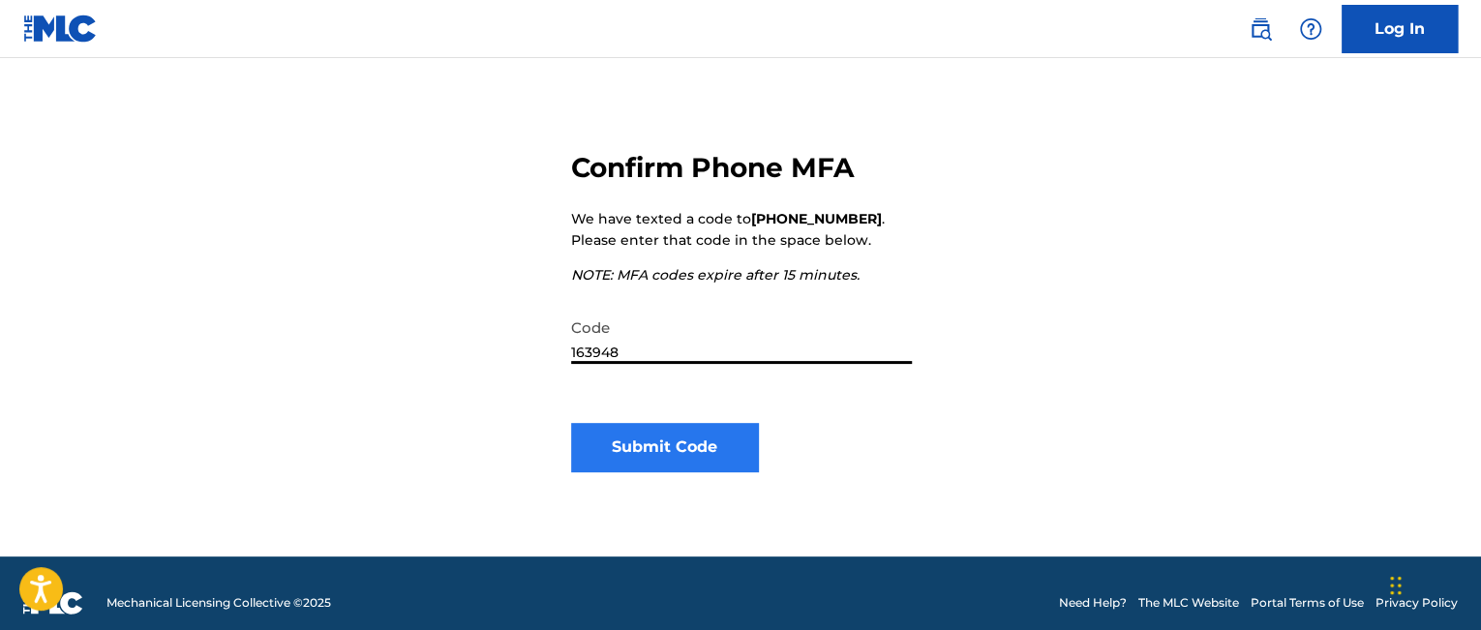
type input "163948"
click at [662, 435] on button "Submit Code" at bounding box center [664, 447] width 187 height 48
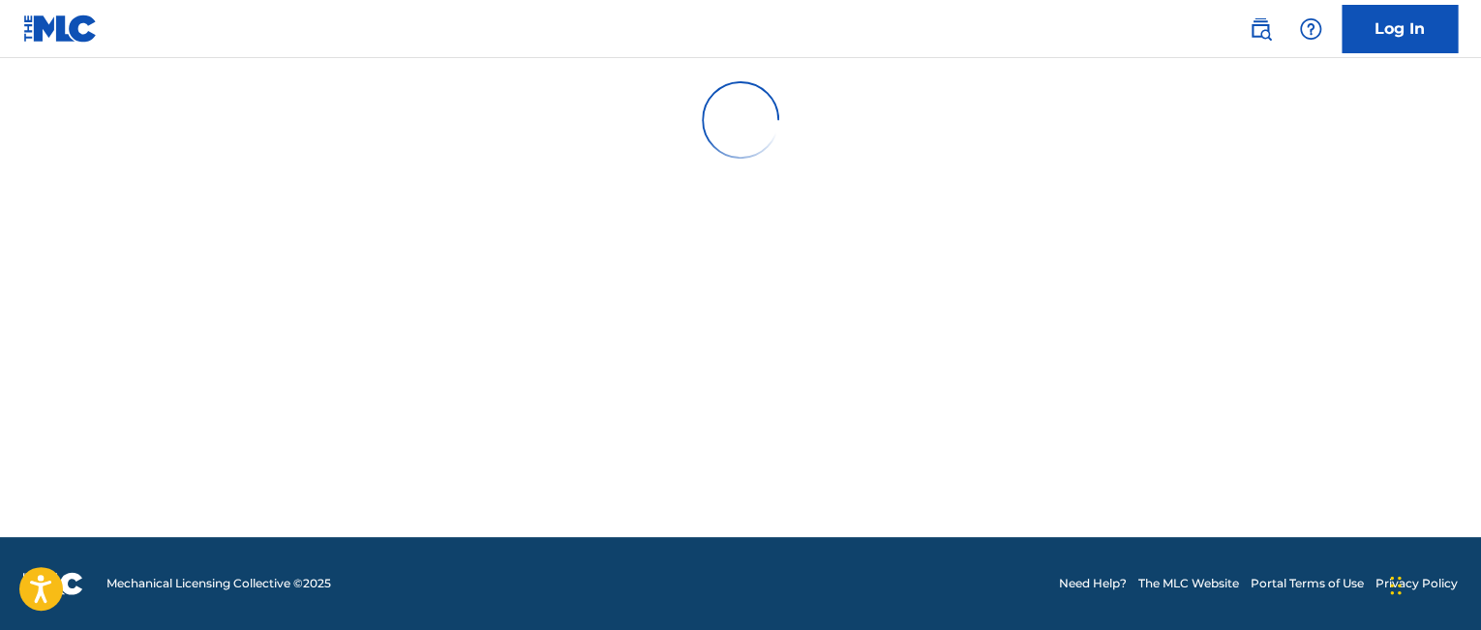
scroll to position [0, 0]
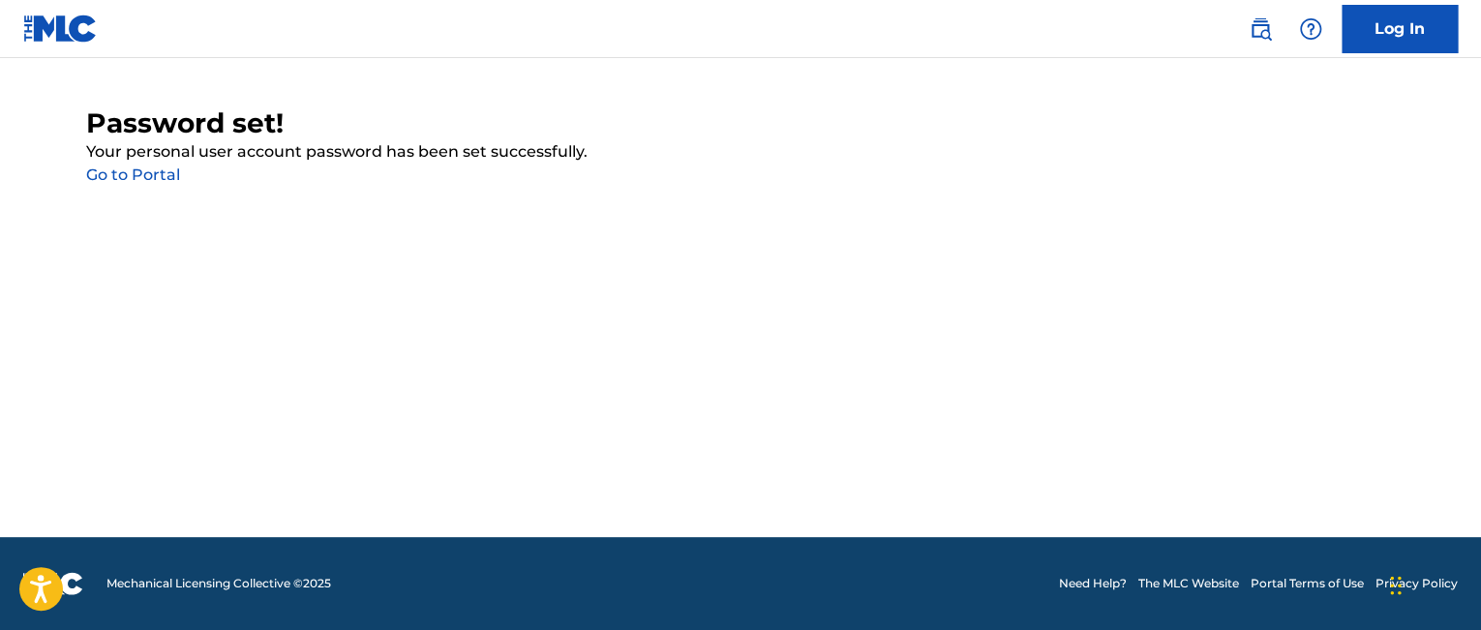
click at [104, 172] on link "Go to Portal" at bounding box center [133, 174] width 94 height 18
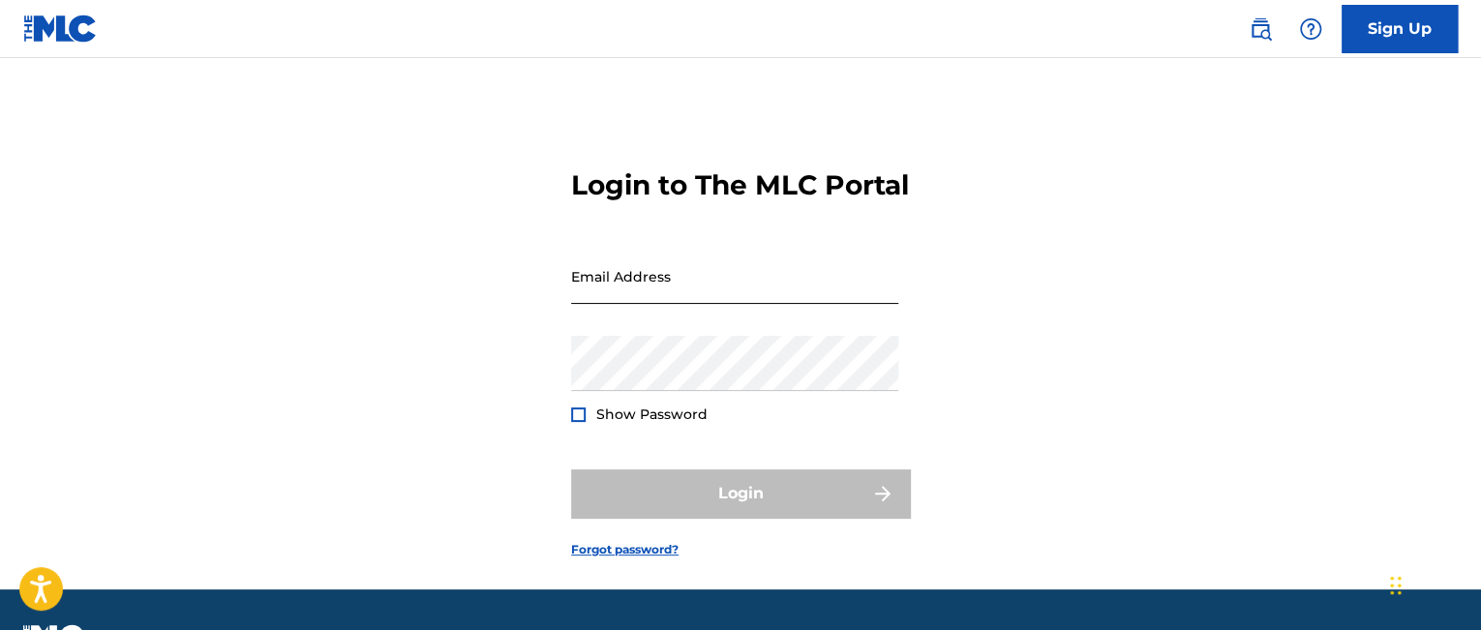
click at [655, 304] on input "Email Address" at bounding box center [734, 276] width 327 height 55
type input "[EMAIL_ADDRESS][DOMAIN_NAME]"
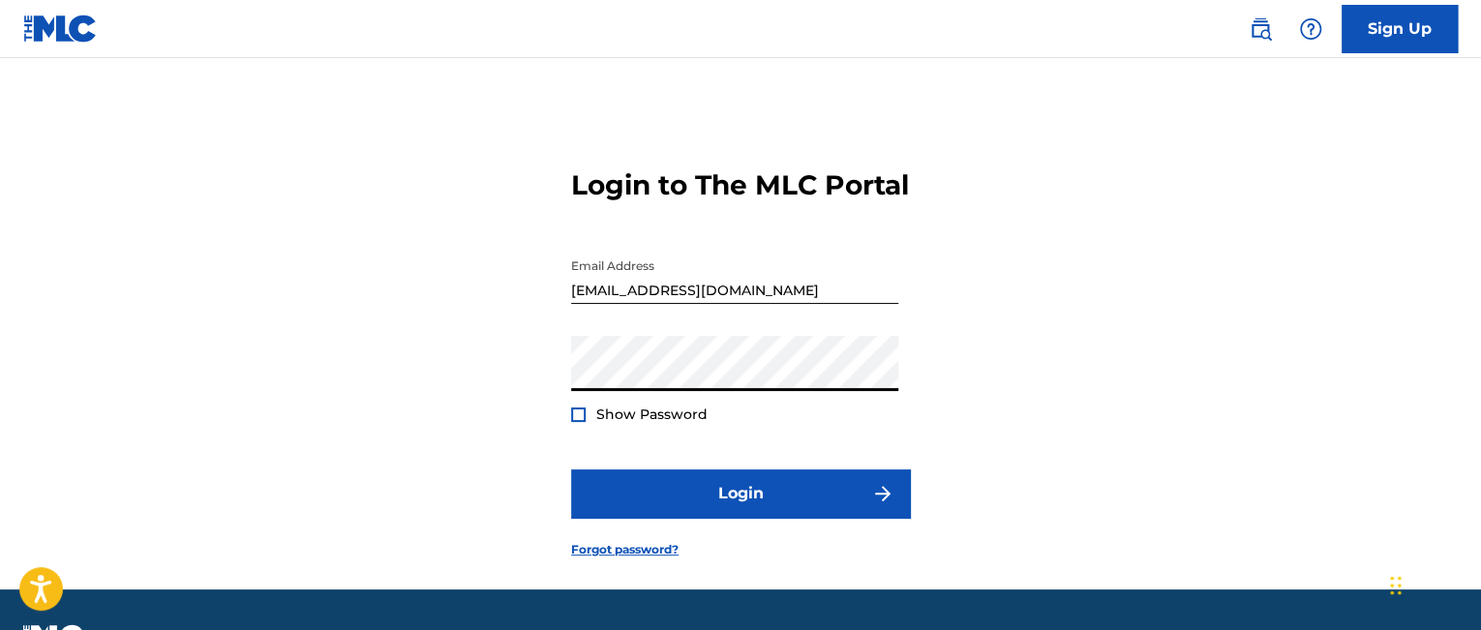
click at [571, 422] on div at bounding box center [578, 414] width 15 height 15
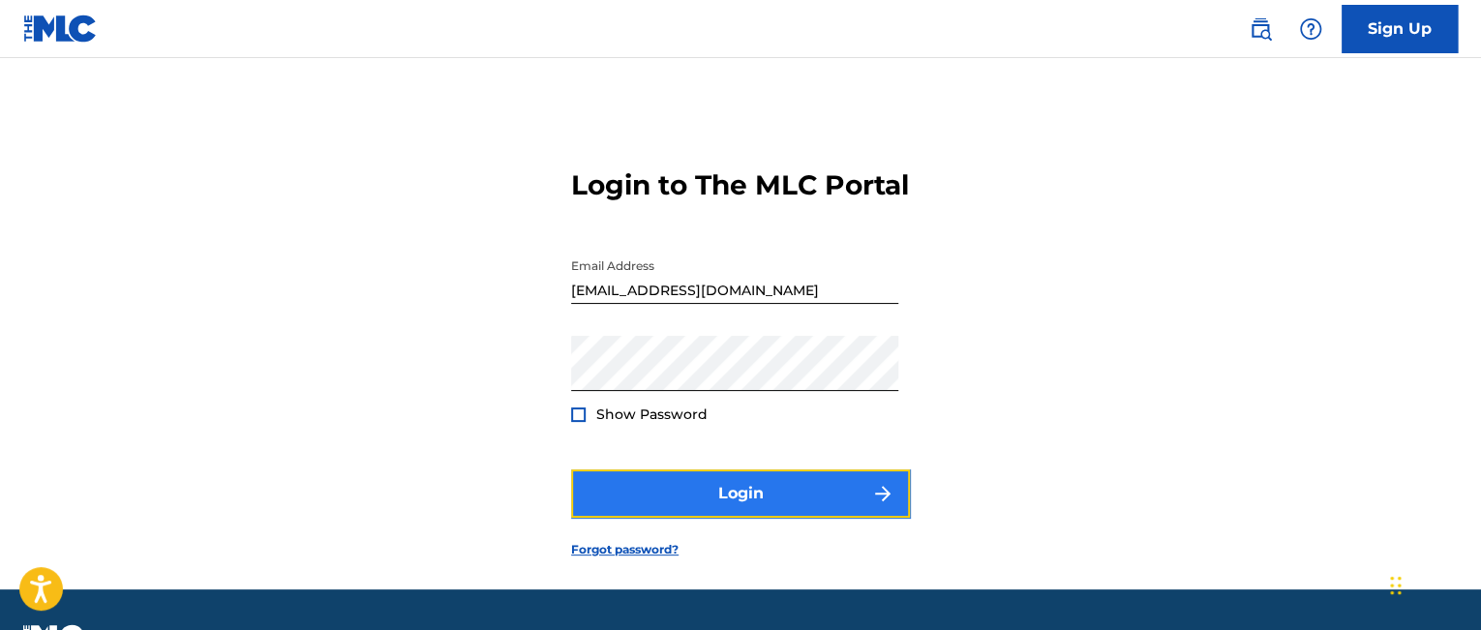
click at [675, 518] on button "Login" at bounding box center [740, 493] width 339 height 48
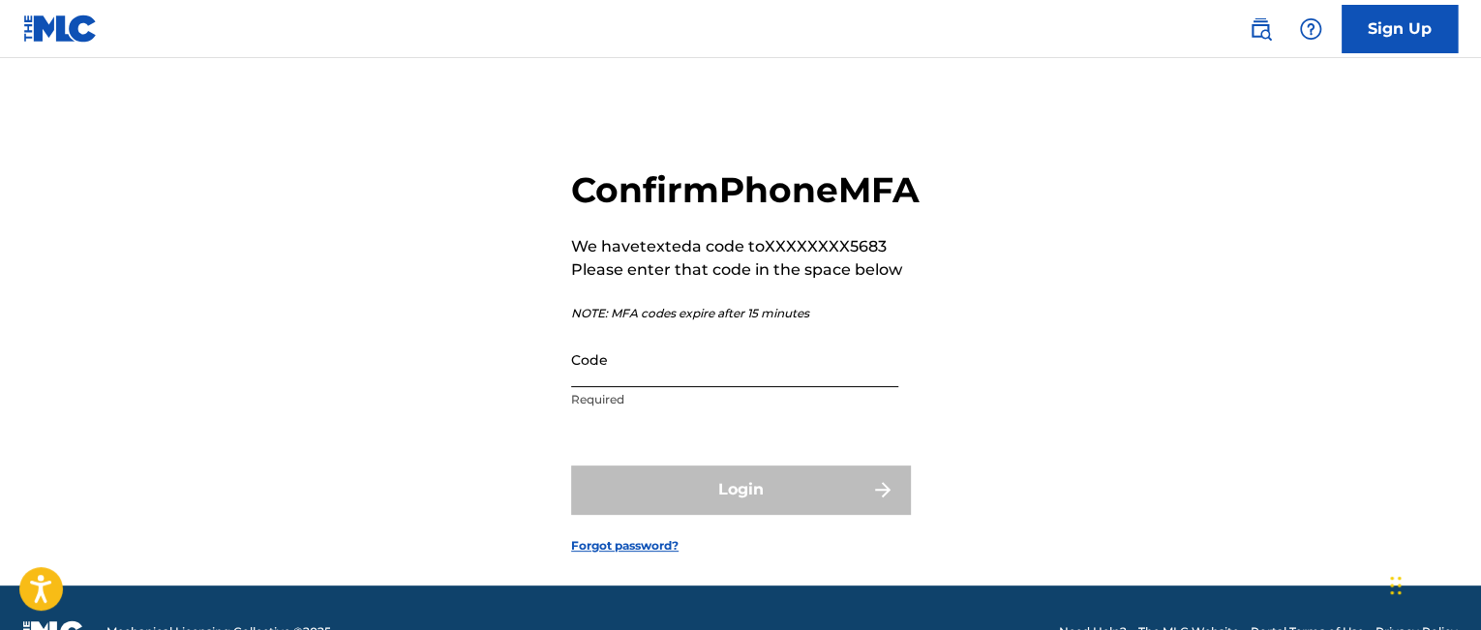
click at [621, 387] on input "Code" at bounding box center [734, 359] width 327 height 55
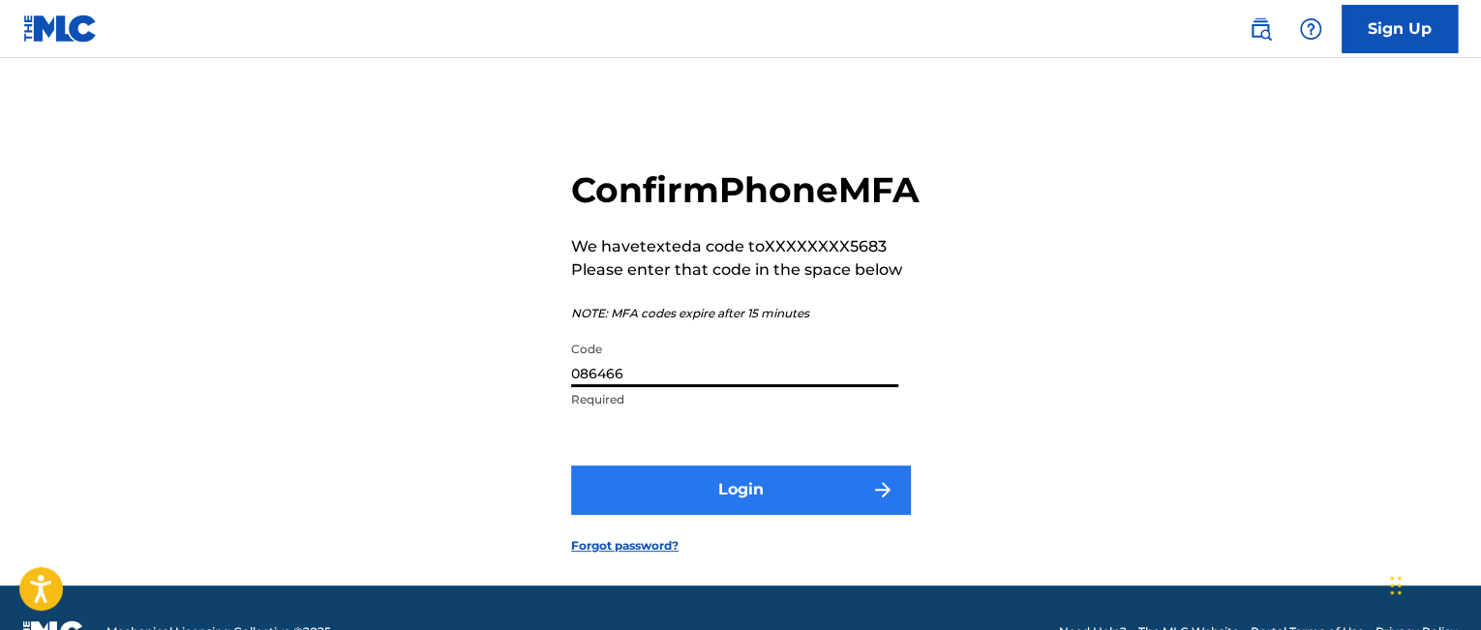
type input "086466"
click at [689, 514] on button "Login" at bounding box center [740, 489] width 339 height 48
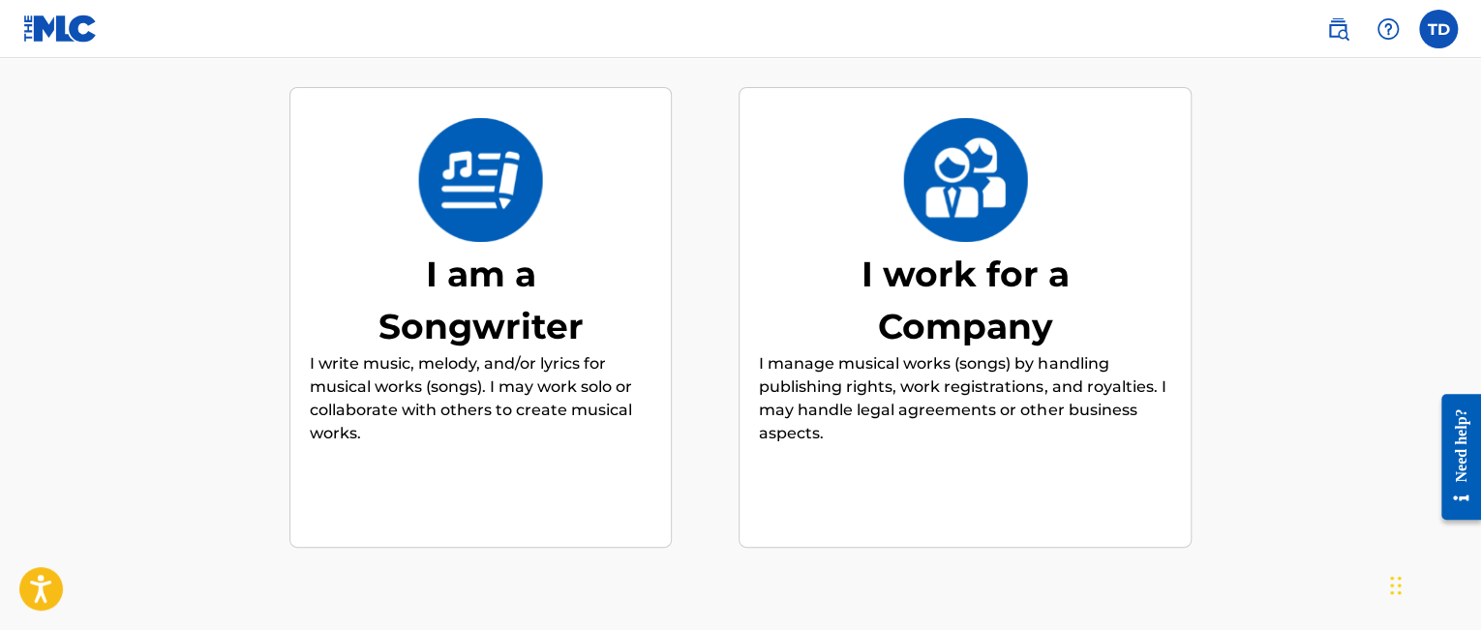
scroll to position [194, 0]
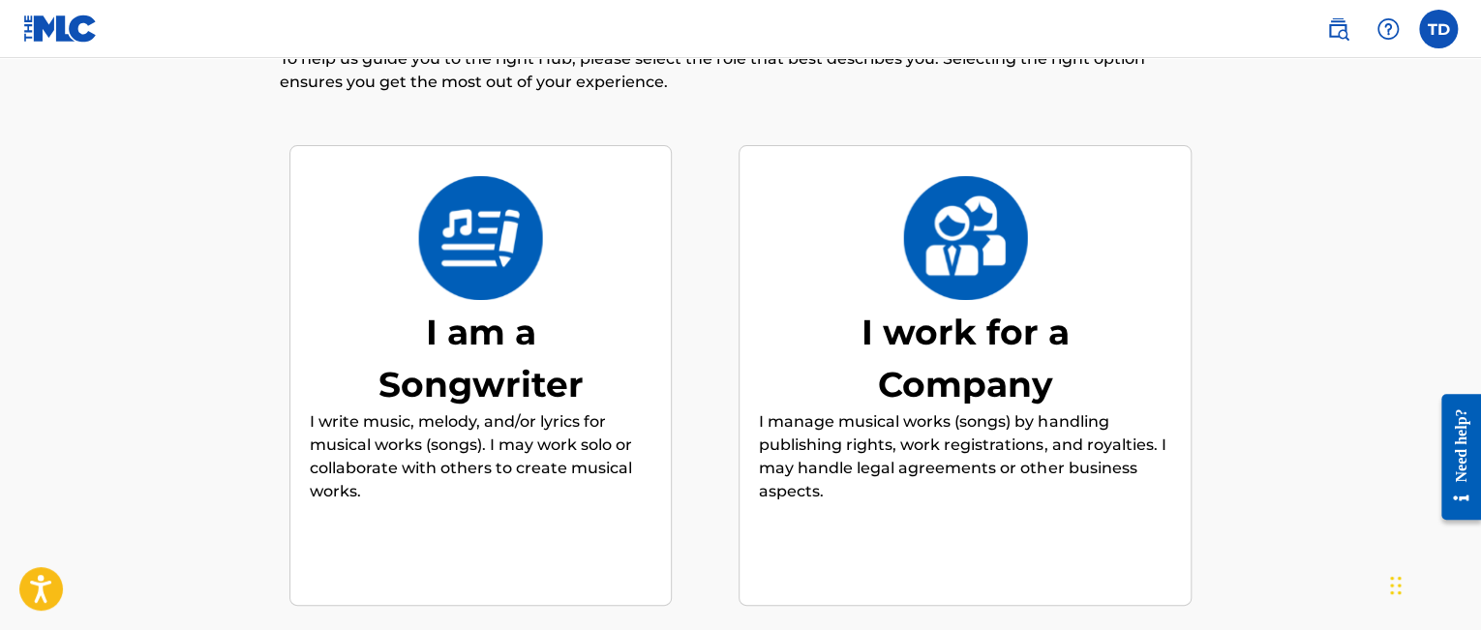
click at [487, 309] on div "I am a Songwriter" at bounding box center [481, 358] width 290 height 105
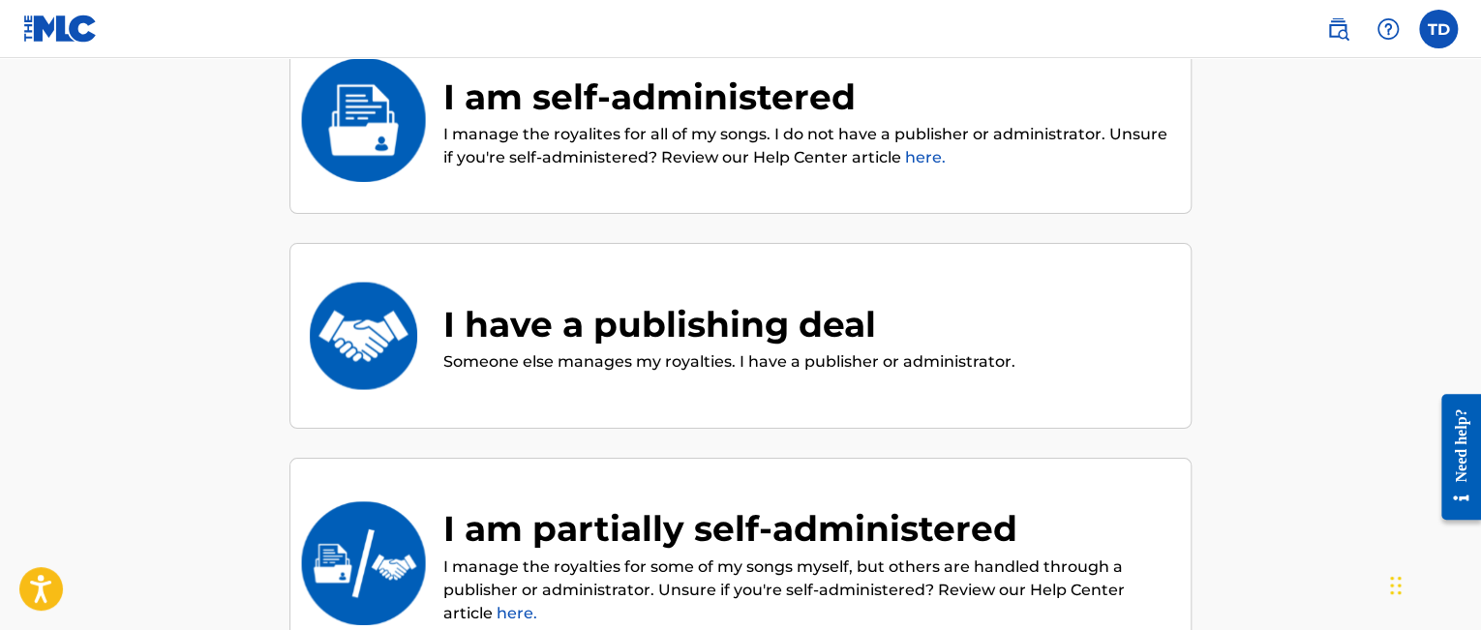
scroll to position [484, 0]
